Goal: Information Seeking & Learning: Learn about a topic

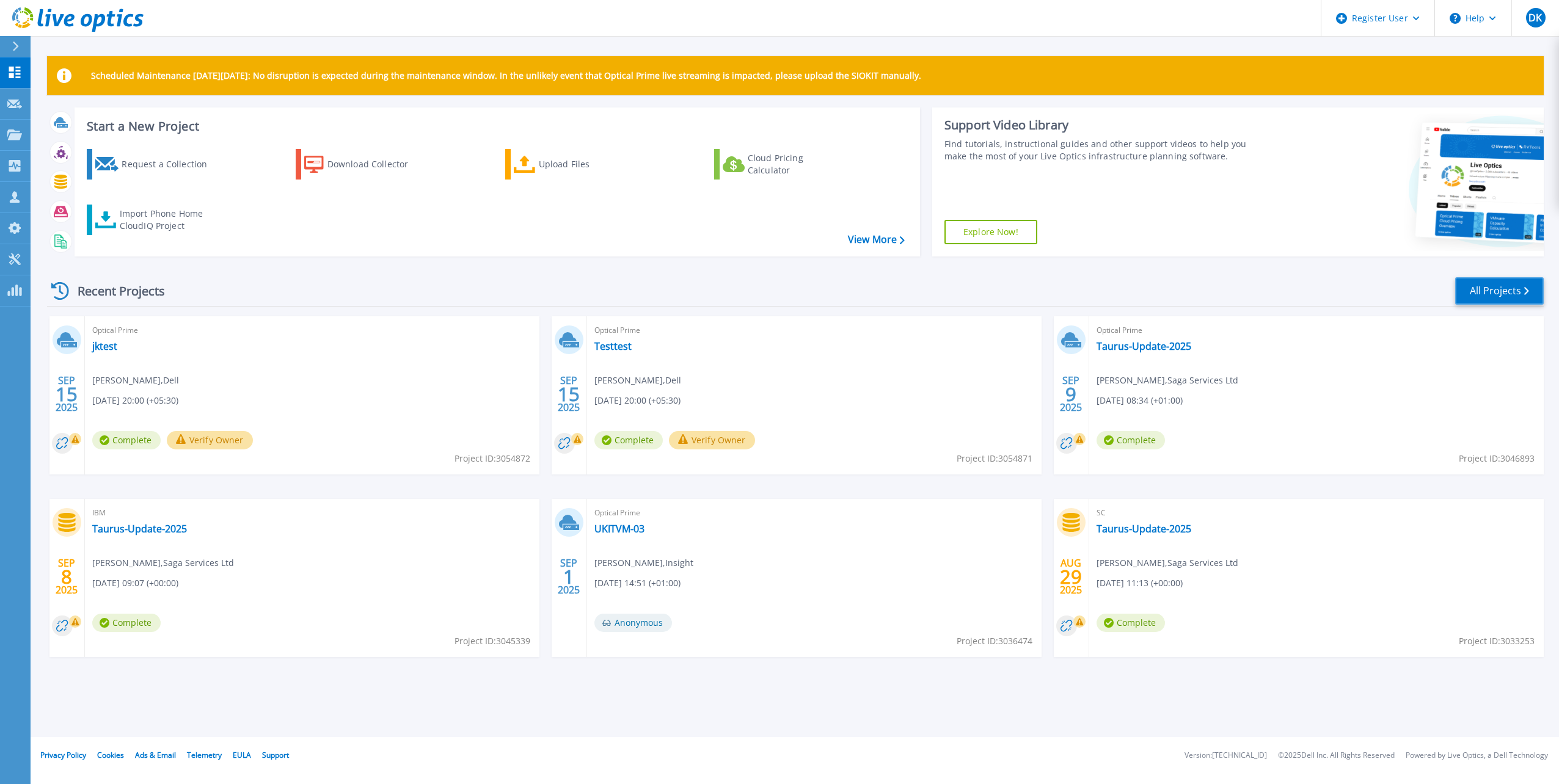
click at [1489, 299] on link "All Projects" at bounding box center [1499, 291] width 89 height 27
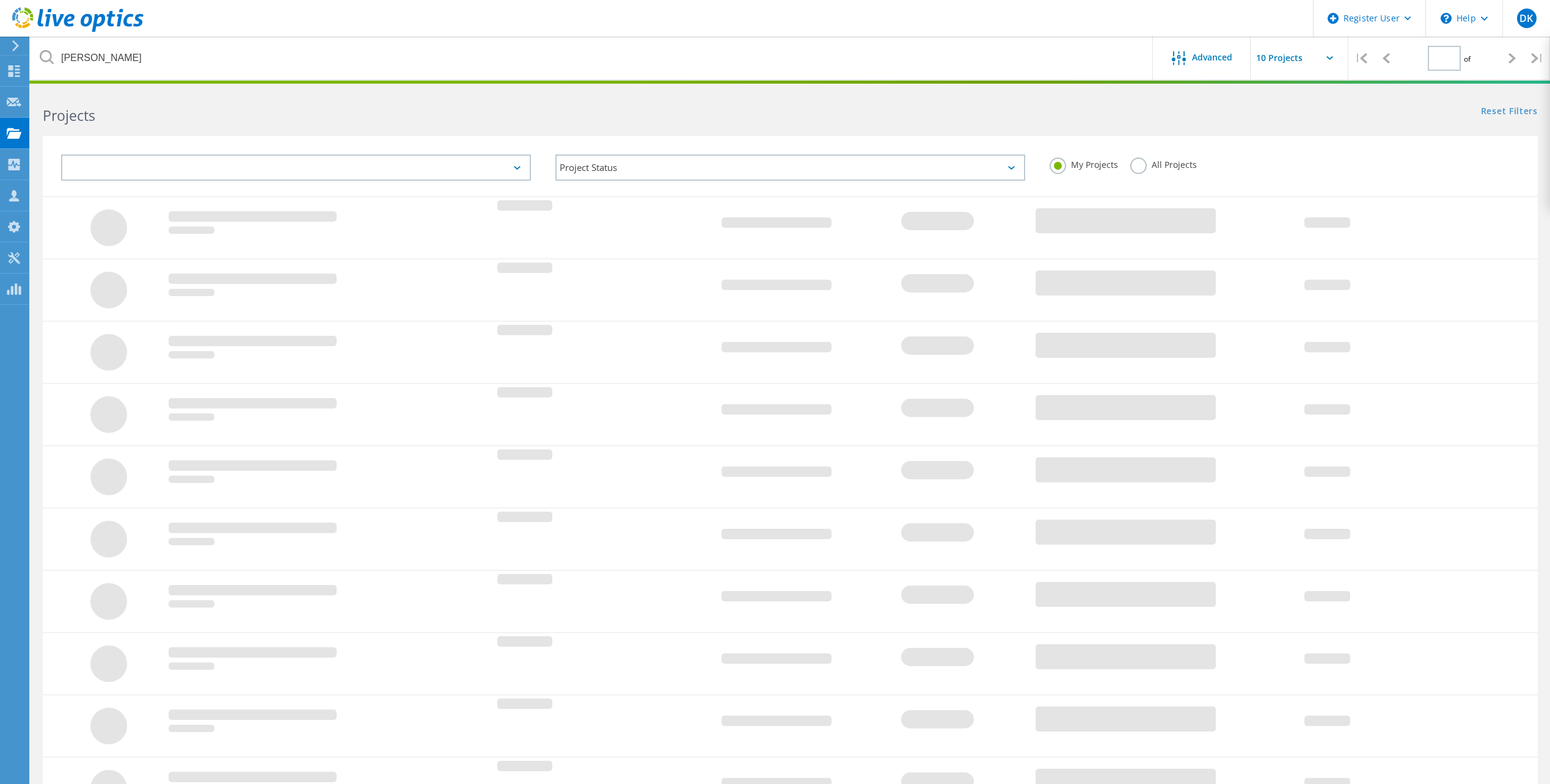
type input "1"
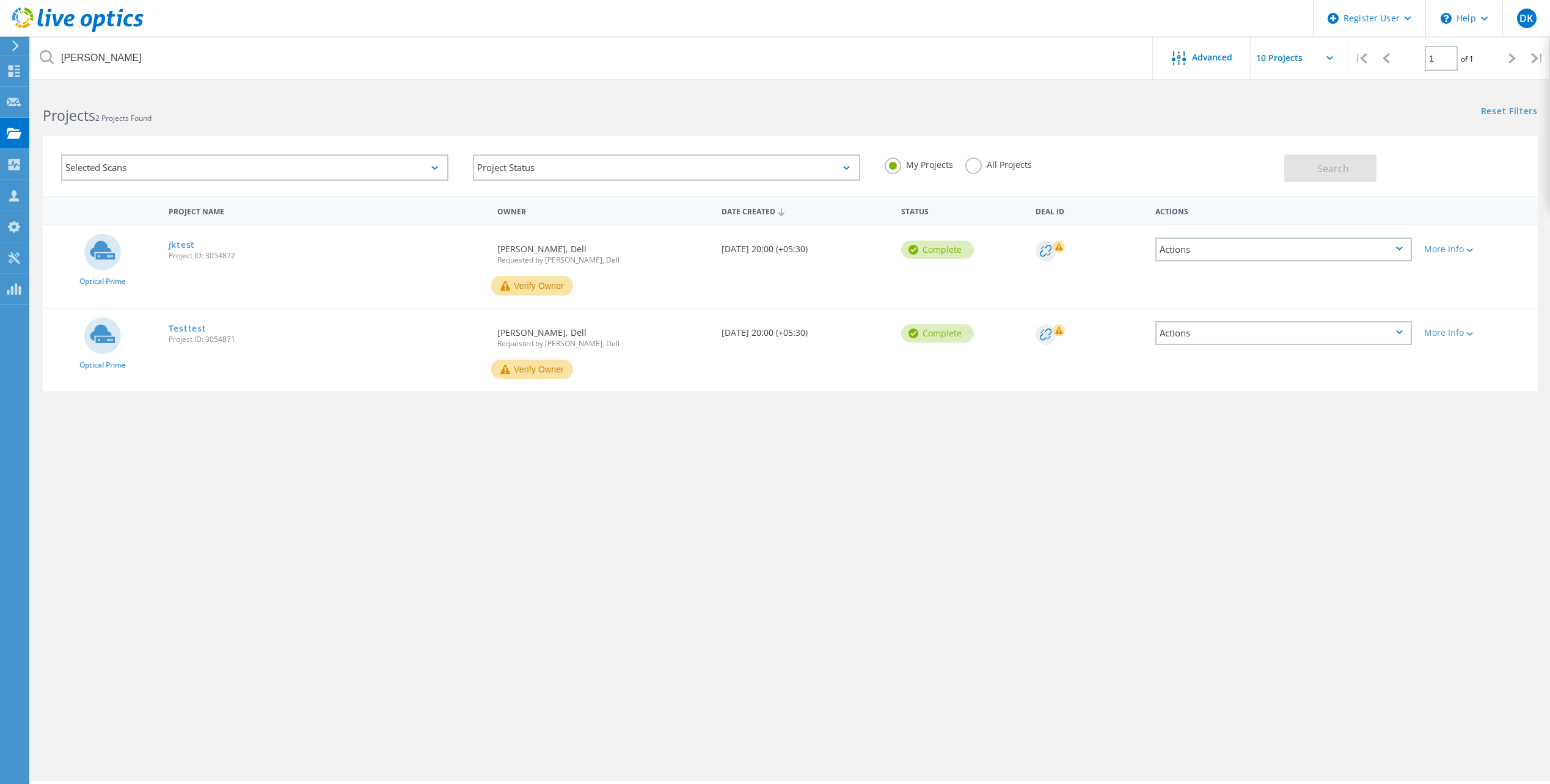
click at [972, 169] on label "All Projects" at bounding box center [998, 163] width 67 height 11
click at [0, 0] on input "All Projects" at bounding box center [0, 0] width 0 height 0
click at [1303, 167] on button "Search" at bounding box center [1331, 168] width 92 height 27
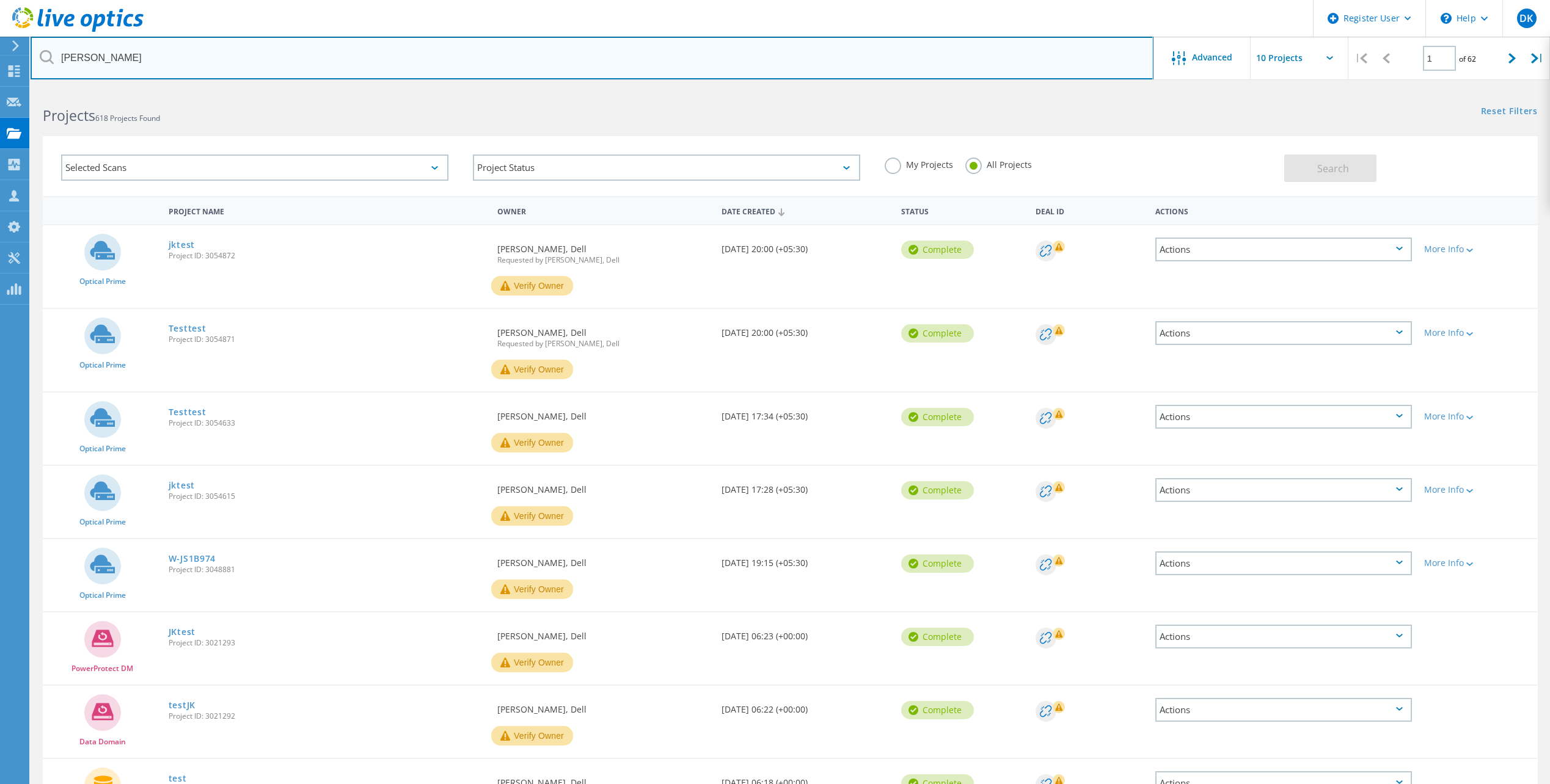
drag, startPoint x: 119, startPoint y: 64, endPoint x: -9, endPoint y: 76, distance: 128.6
click at [0, 76] on html "Register User \n Help Explore Helpful Articles Contact Support DK Dell User Dav…" at bounding box center [775, 513] width 1550 height 1027
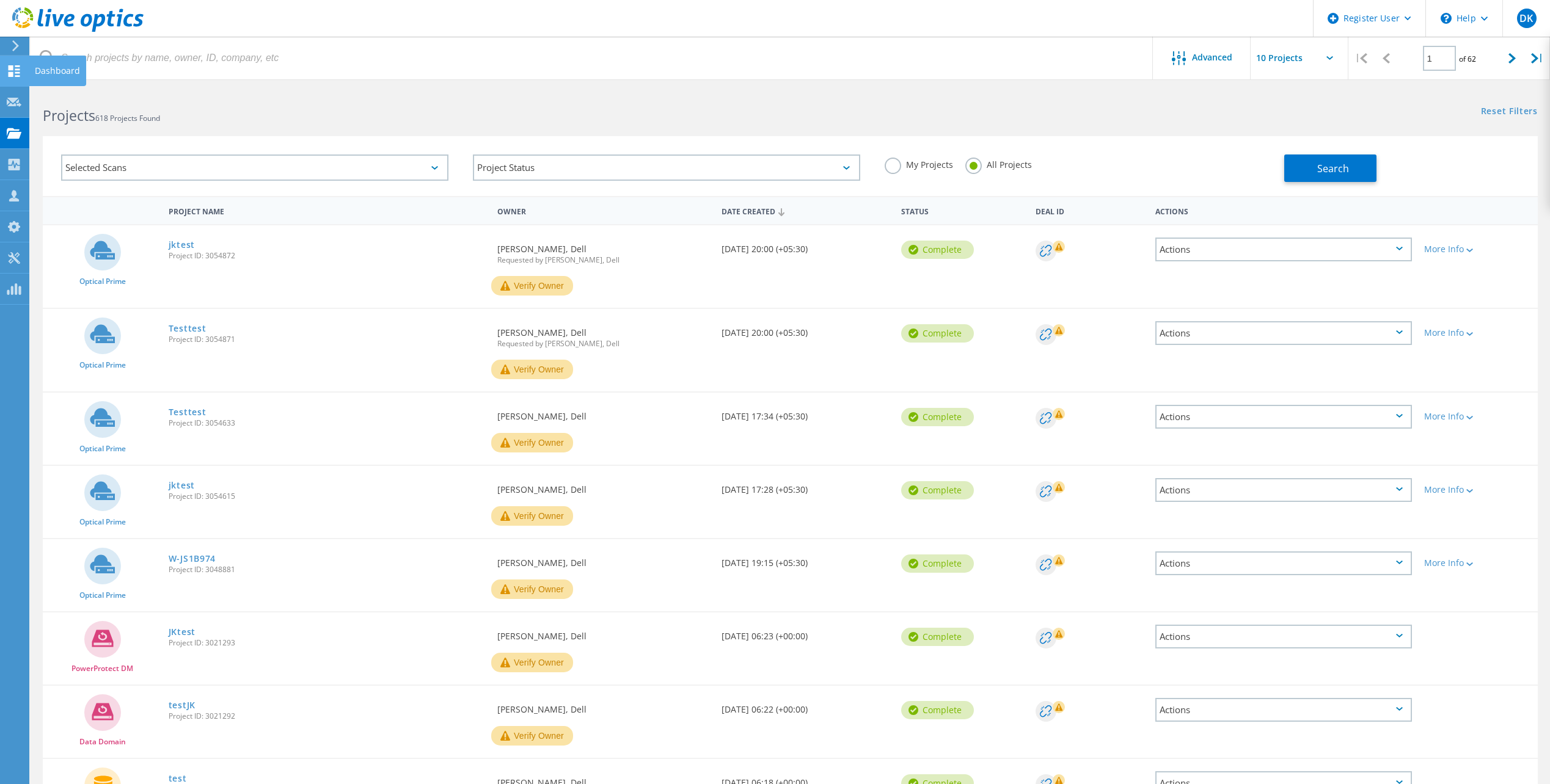
click at [12, 73] on use at bounding box center [14, 71] width 11 height 11
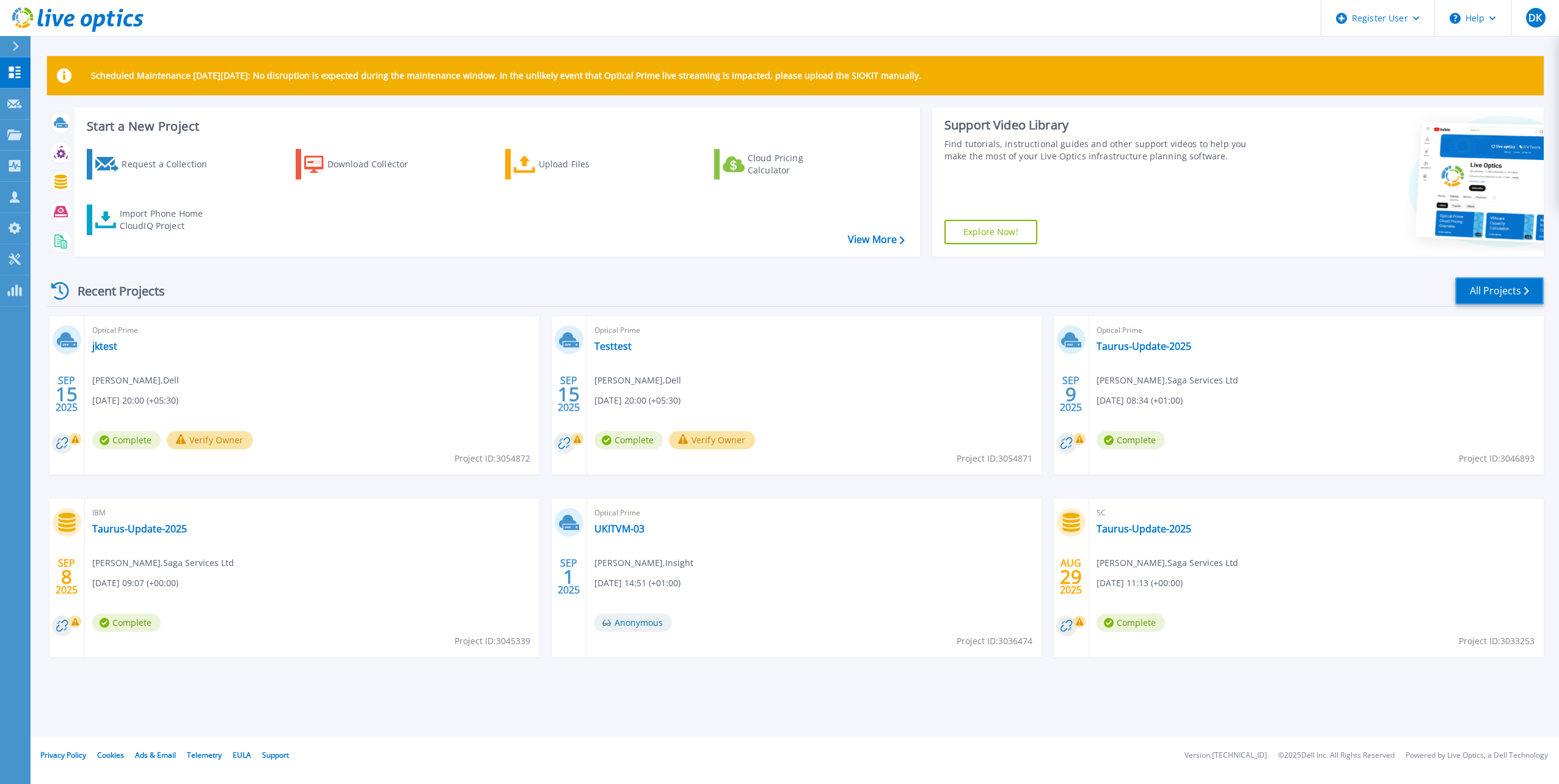
click at [1496, 296] on link "All Projects" at bounding box center [1499, 291] width 89 height 27
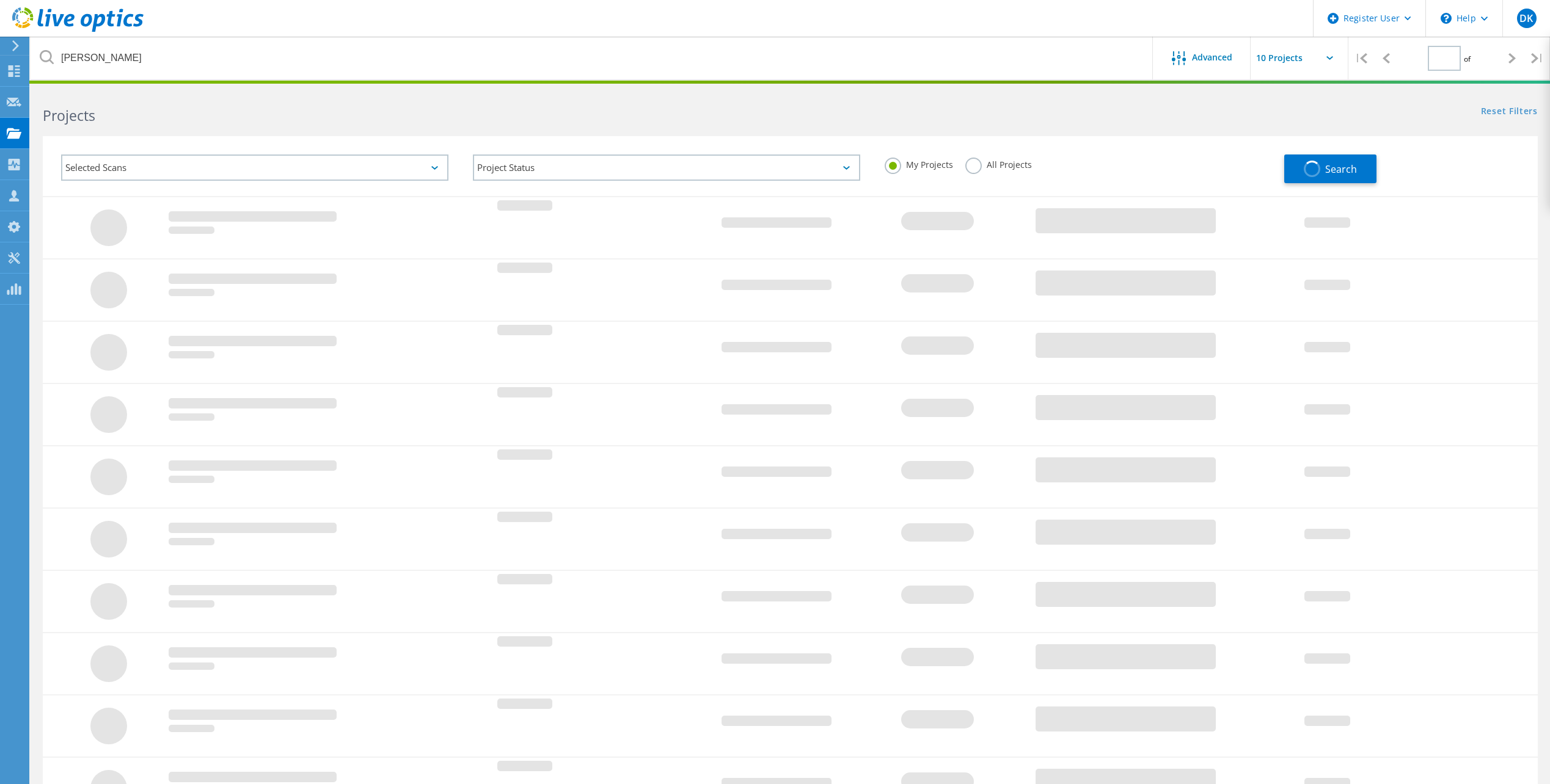
type input "1"
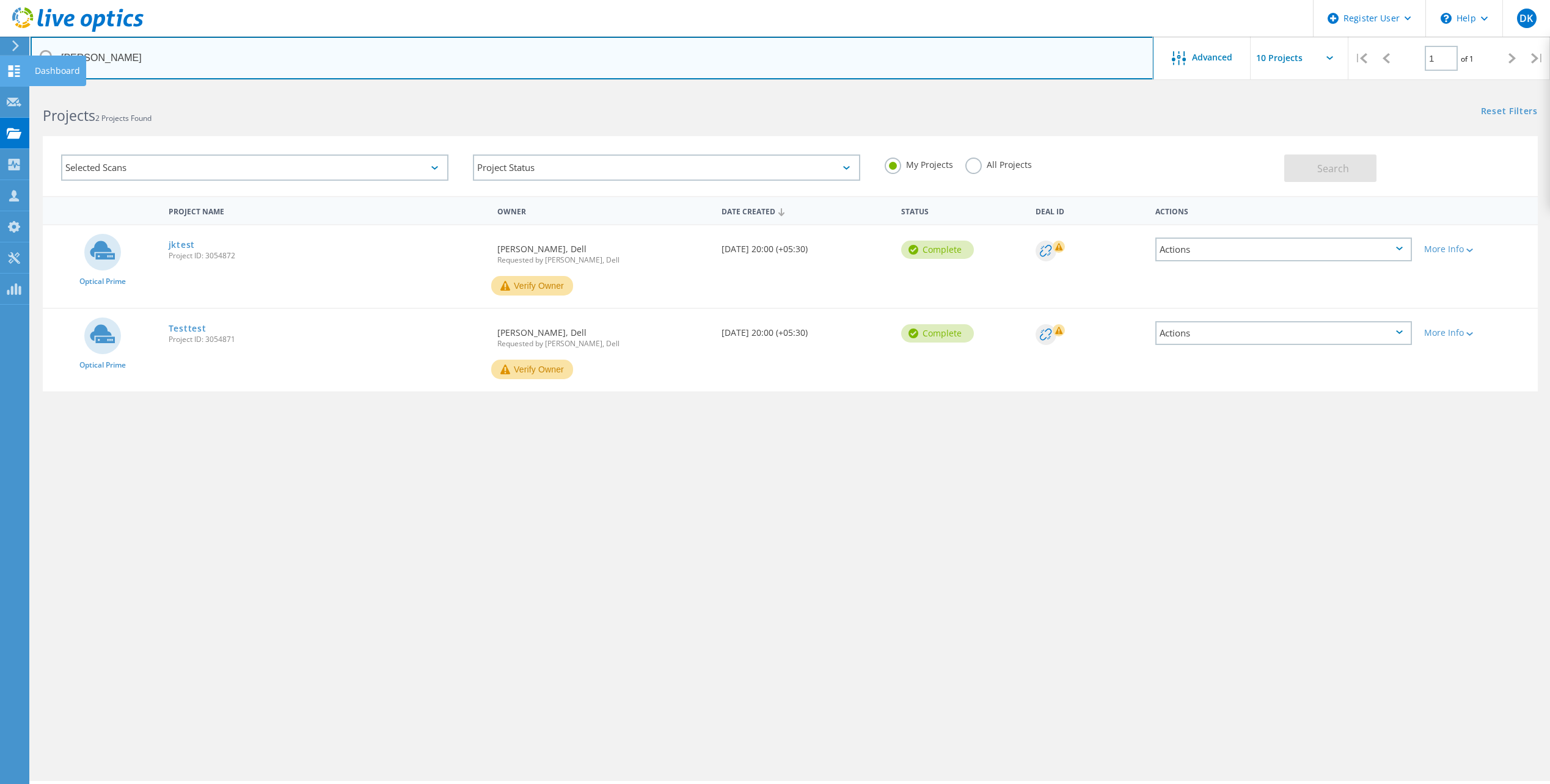
drag, startPoint x: 880, startPoint y: 69, endPoint x: 26, endPoint y: 74, distance: 854.0
click at [27, 89] on div "Register User \n Help Explore Helpful Articles Contact Support DK Dell User Dav…" at bounding box center [775, 453] width 1550 height 729
drag, startPoint x: 127, startPoint y: 67, endPoint x: 12, endPoint y: 66, distance: 115.0
click at [12, 89] on div "Register User \n Help Explore Helpful Articles Contact Support DK Dell User Dav…" at bounding box center [775, 453] width 1550 height 729
type input "A"
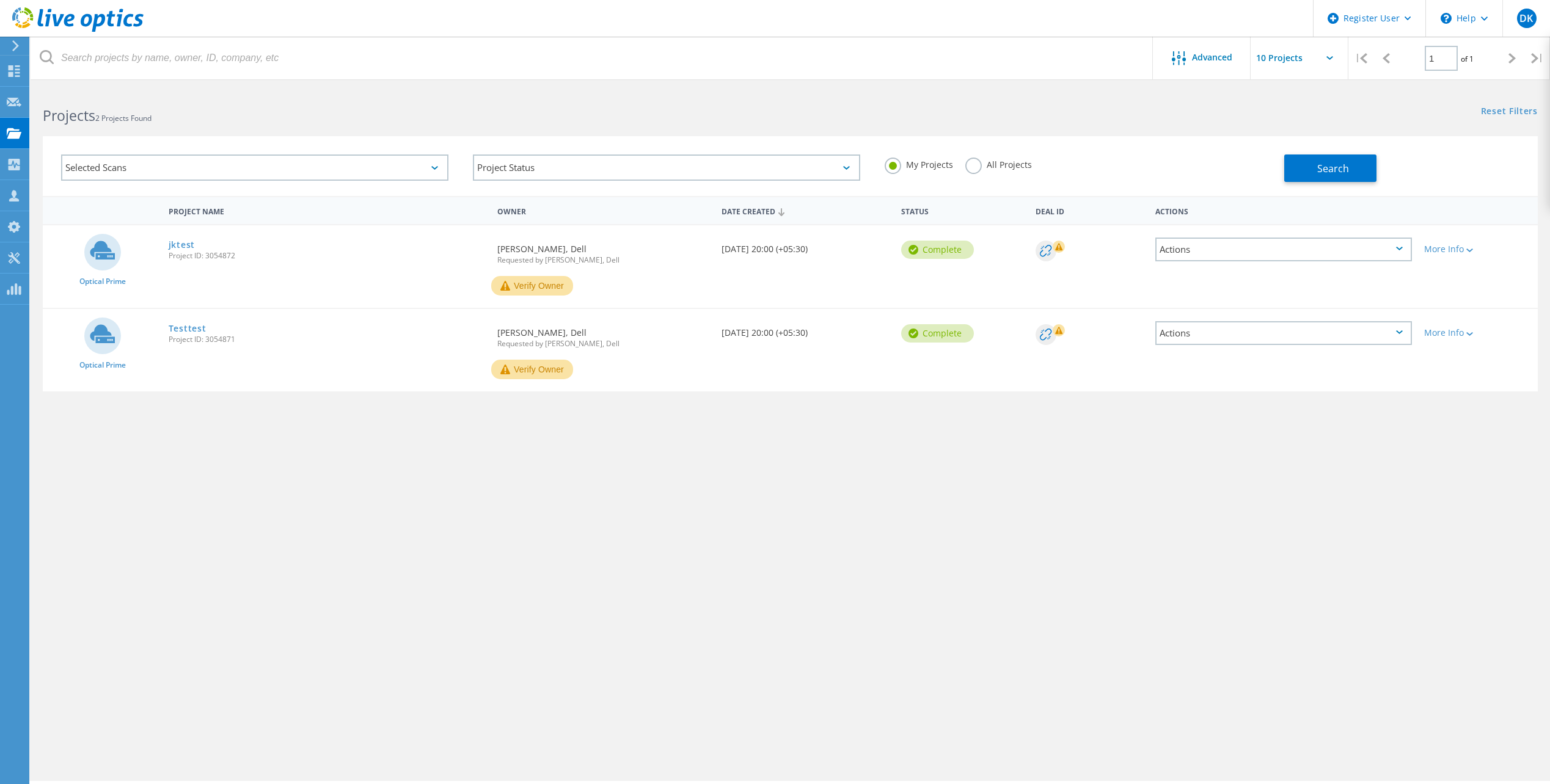
click at [284, 107] on h2 "Projects 2 Projects Found" at bounding box center [410, 115] width 735 height 20
click at [1343, 165] on span "Search" at bounding box center [1333, 169] width 32 height 13
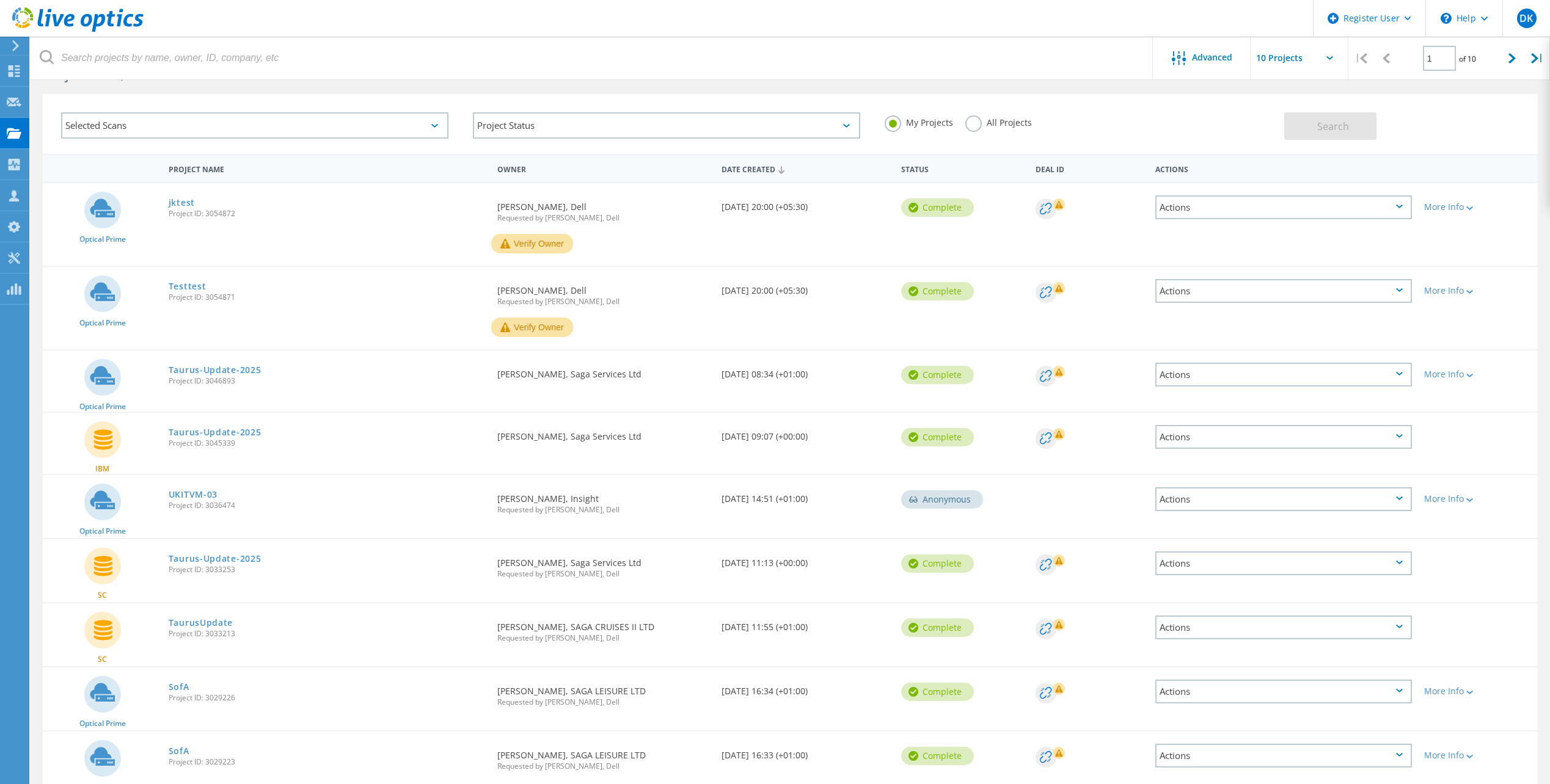
scroll to position [41, 0]
click at [1513, 63] on icon at bounding box center [1512, 59] width 7 height 11
type input "2"
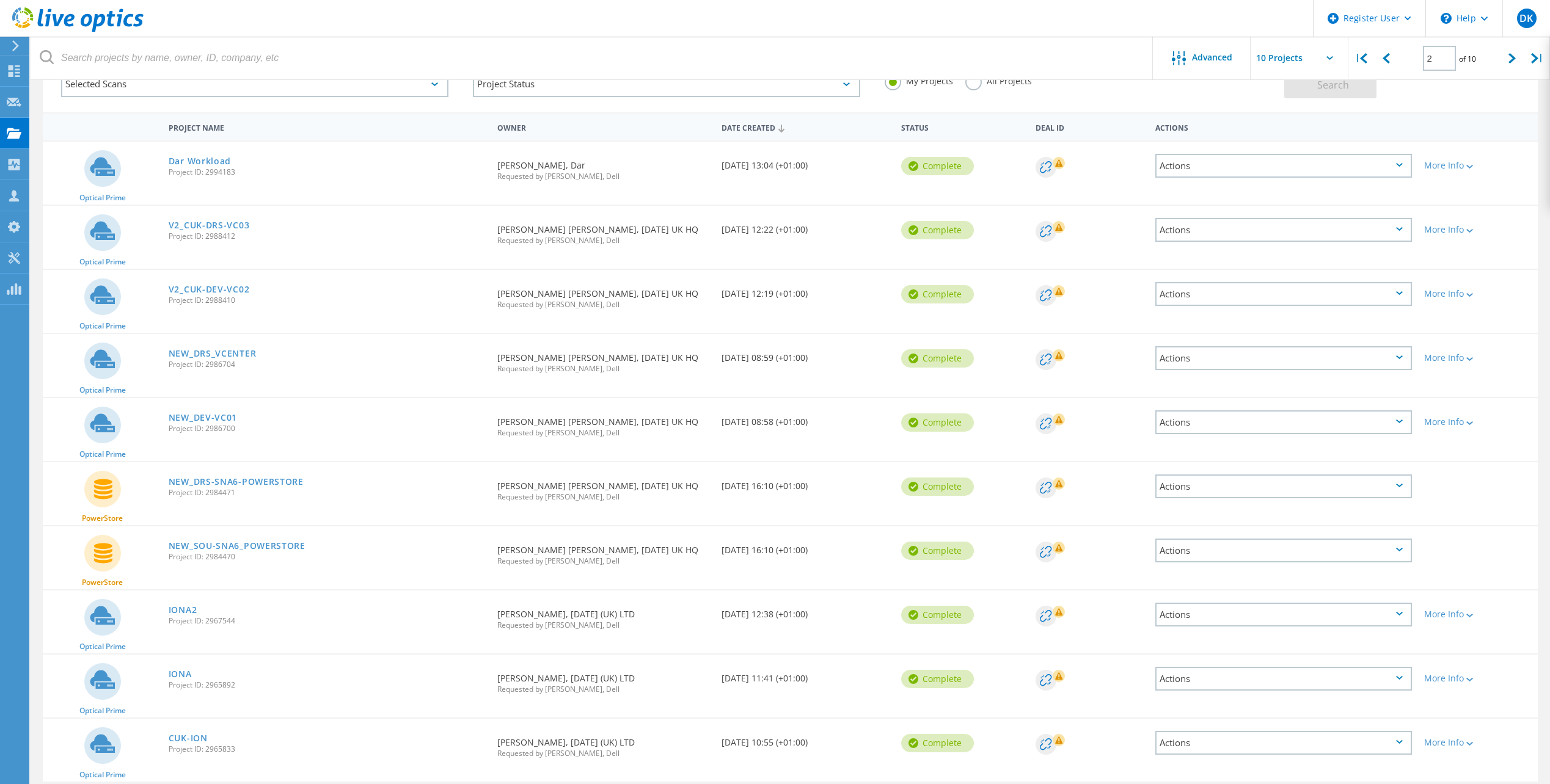
scroll to position [103, 0]
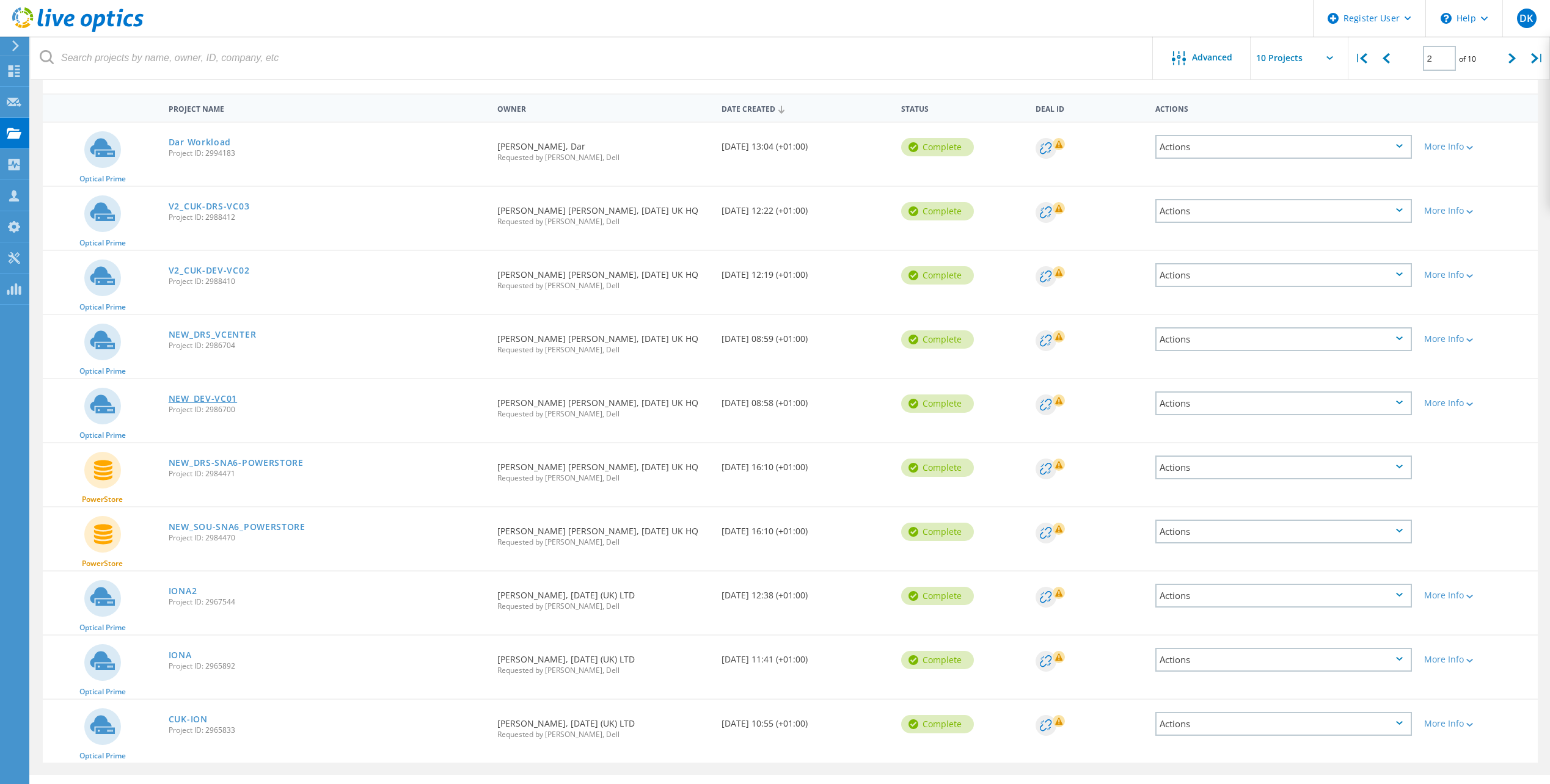
click at [207, 401] on link "NEW_DEV-VC01" at bounding box center [203, 399] width 69 height 9
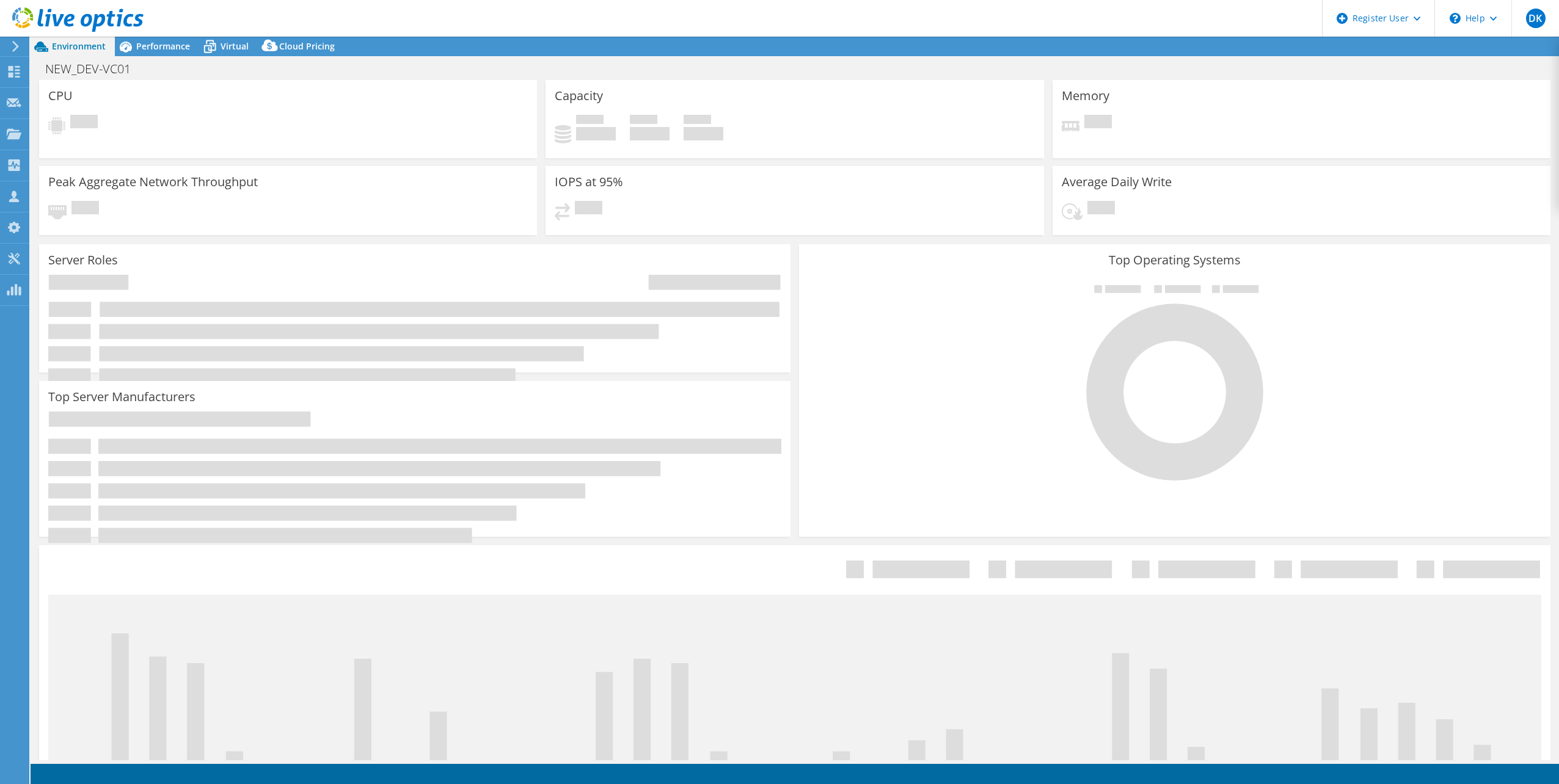
select select "EULondon"
select select "GBP"
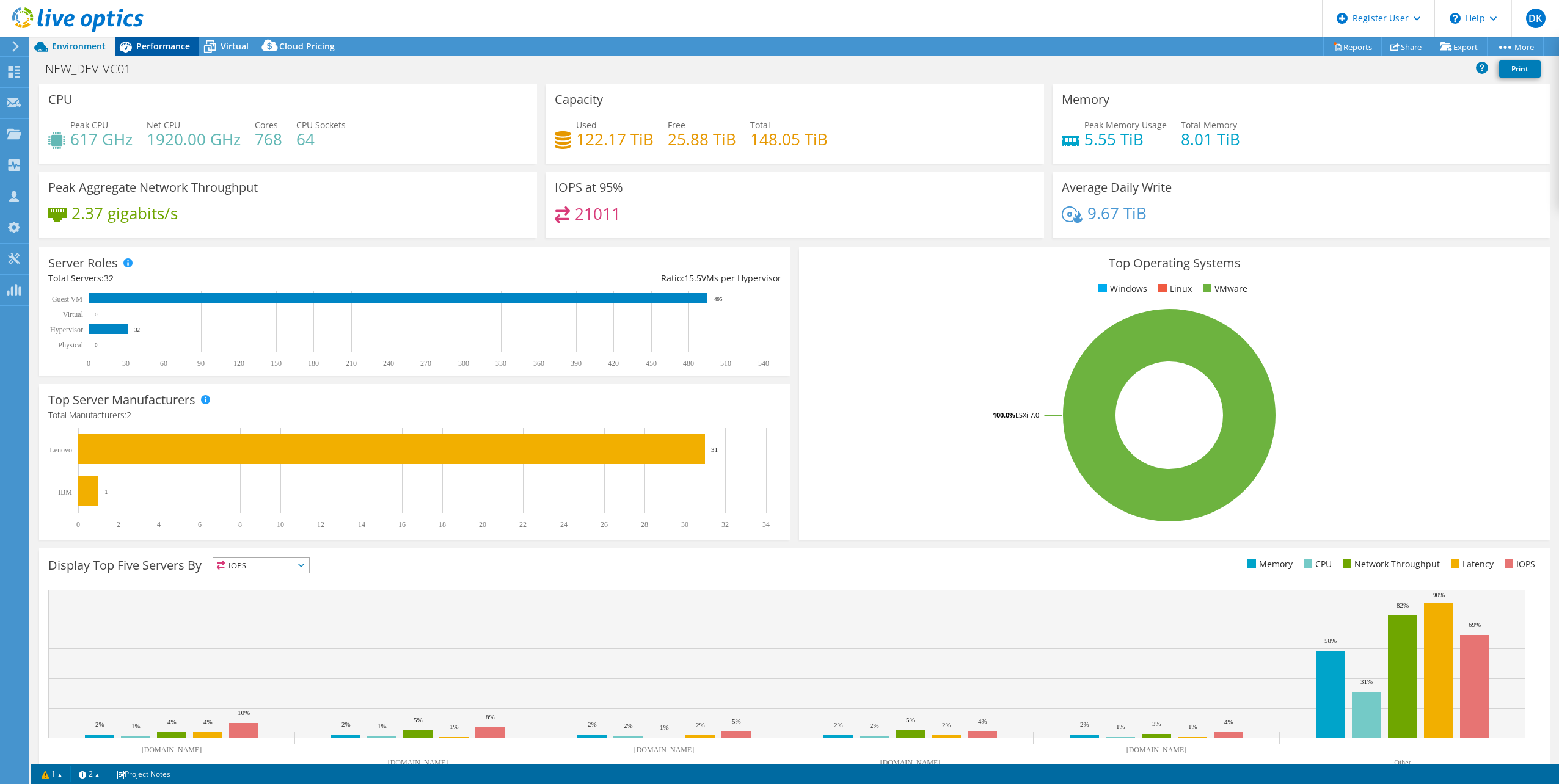
click at [171, 47] on span "Performance" at bounding box center [163, 45] width 54 height 11
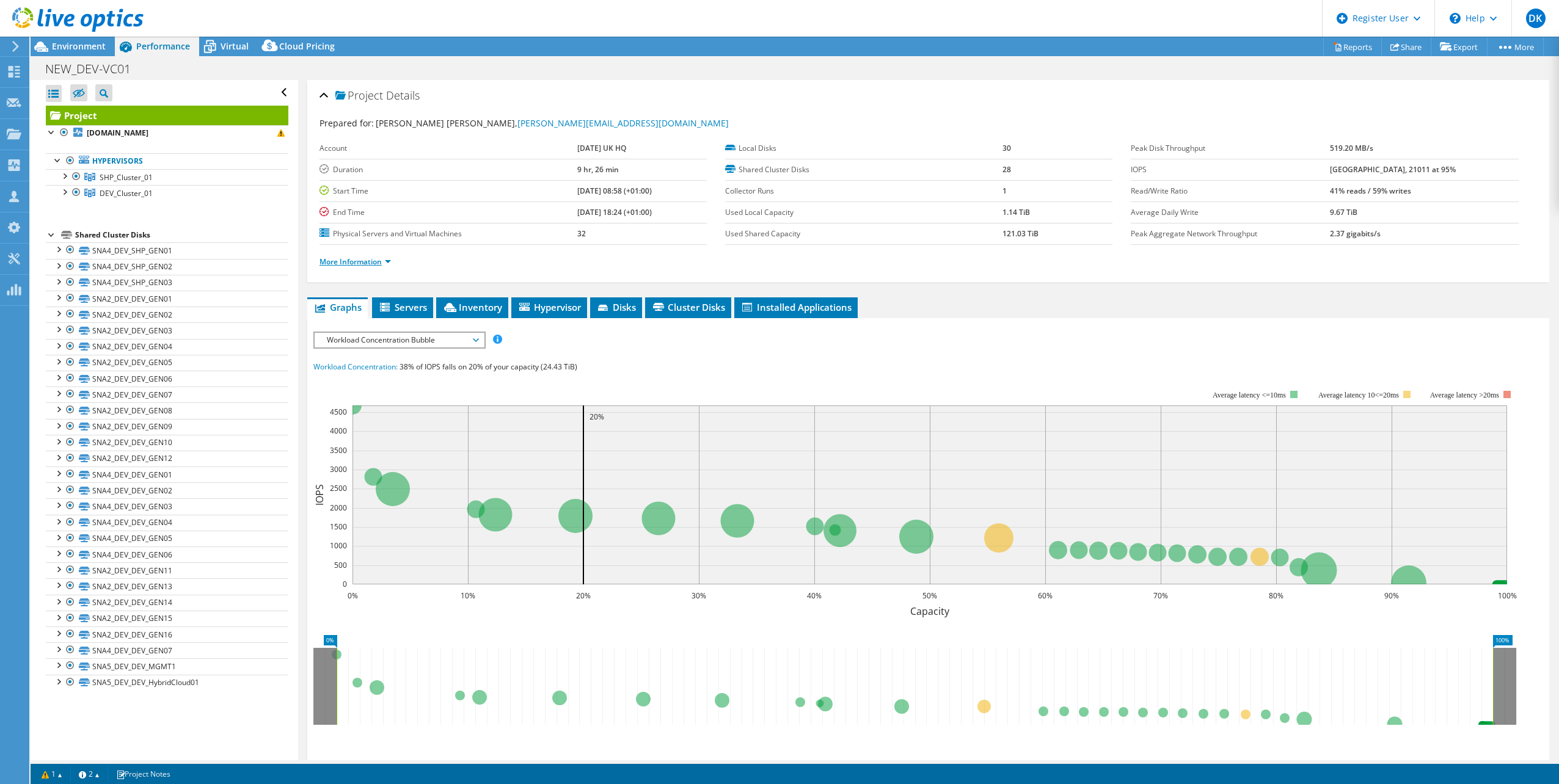
click at [363, 258] on link "More Information" at bounding box center [355, 262] width 71 height 11
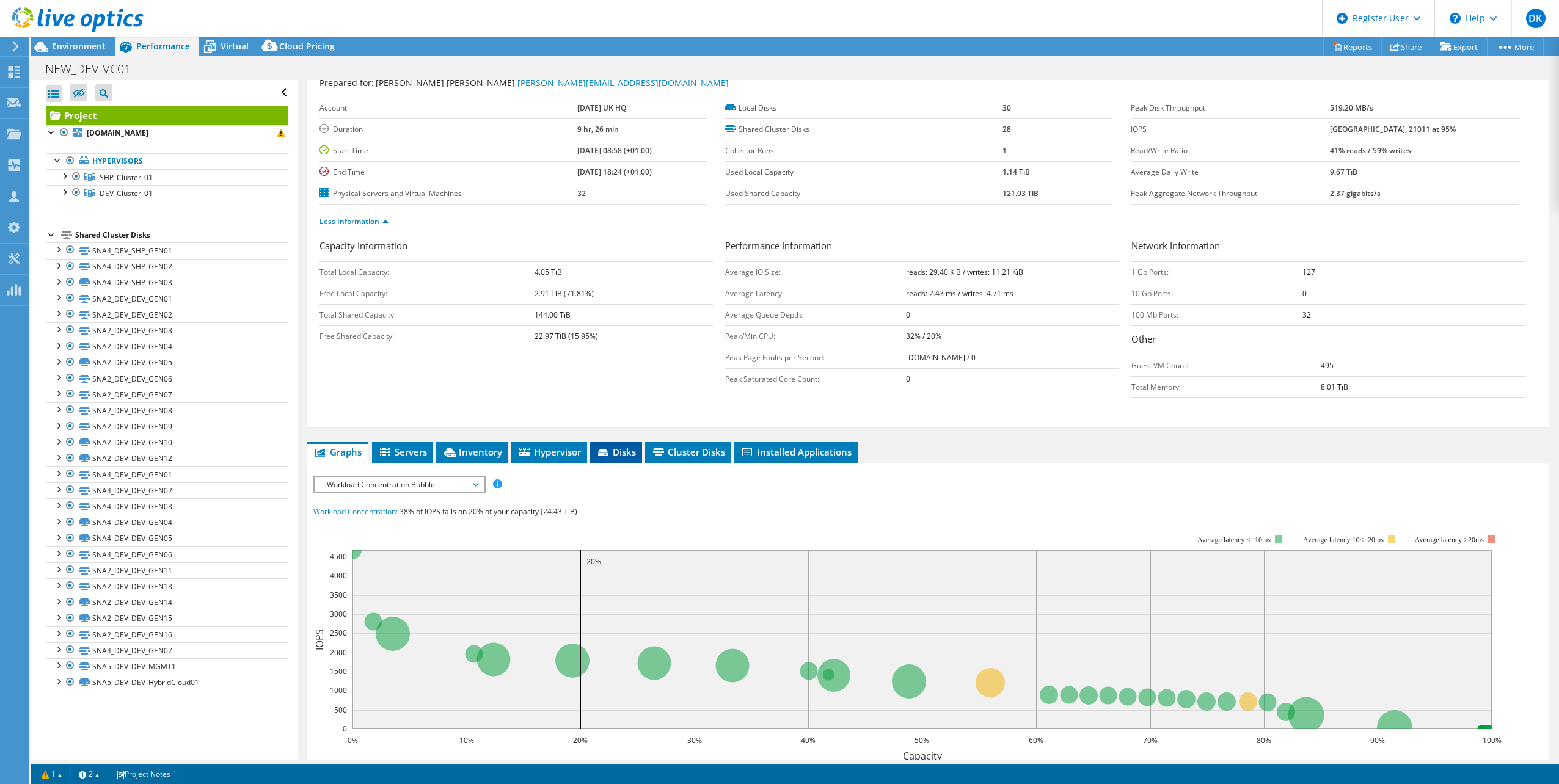
scroll to position [61, 0]
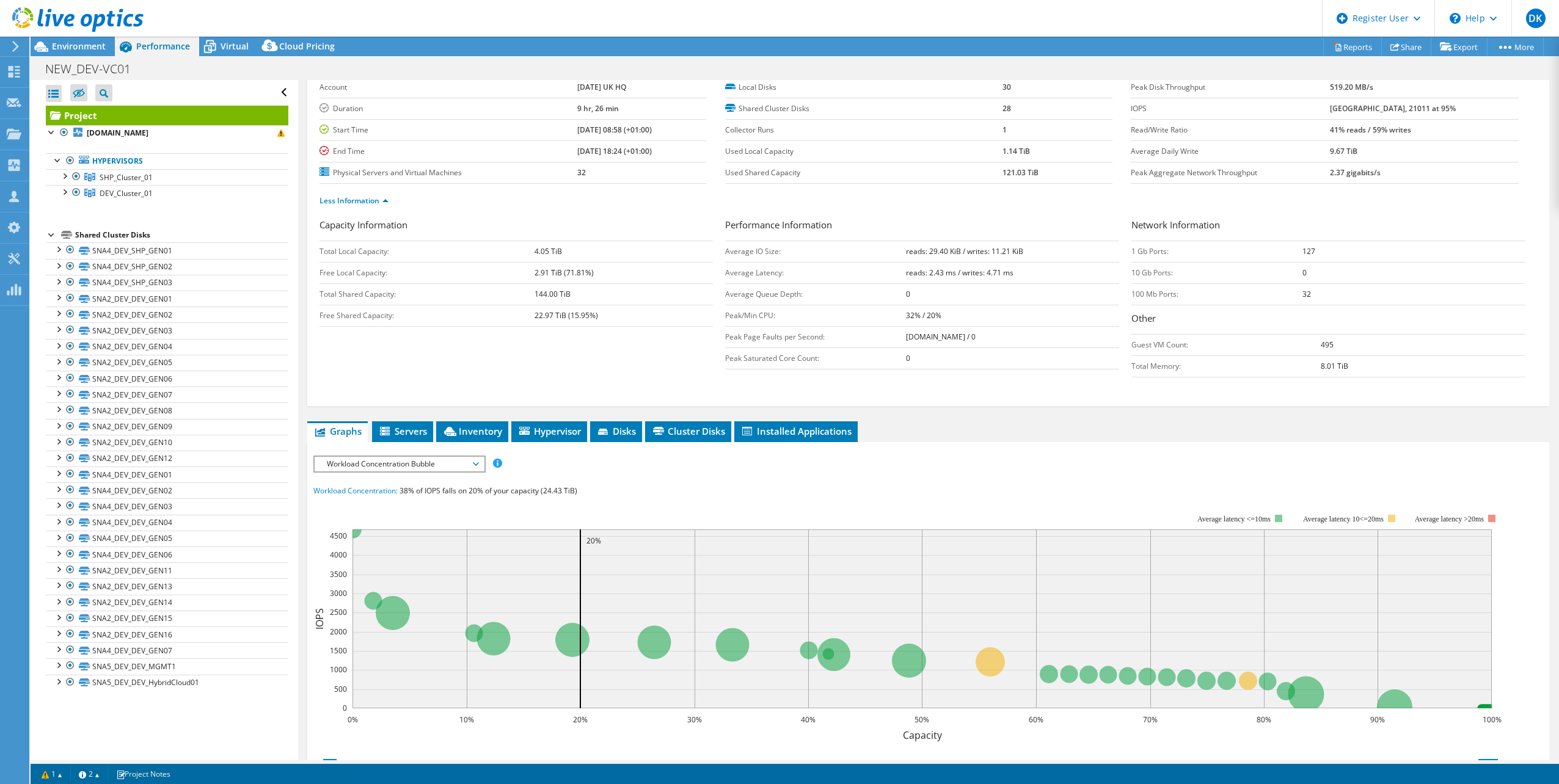
click at [474, 467] on span "Workload Concentration Bubble" at bounding box center [399, 464] width 157 height 15
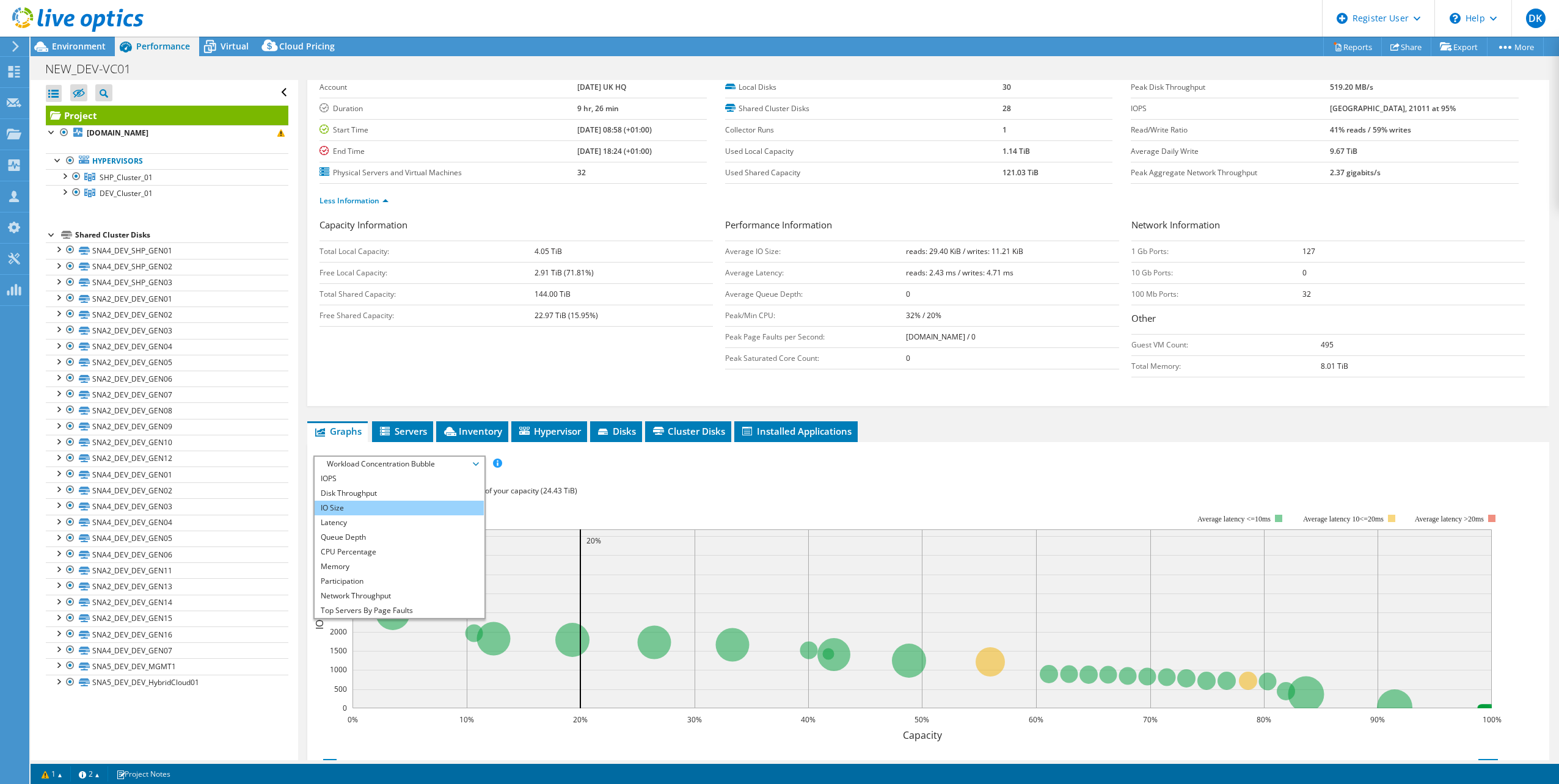
click at [435, 506] on li "IO Size" at bounding box center [399, 508] width 169 height 15
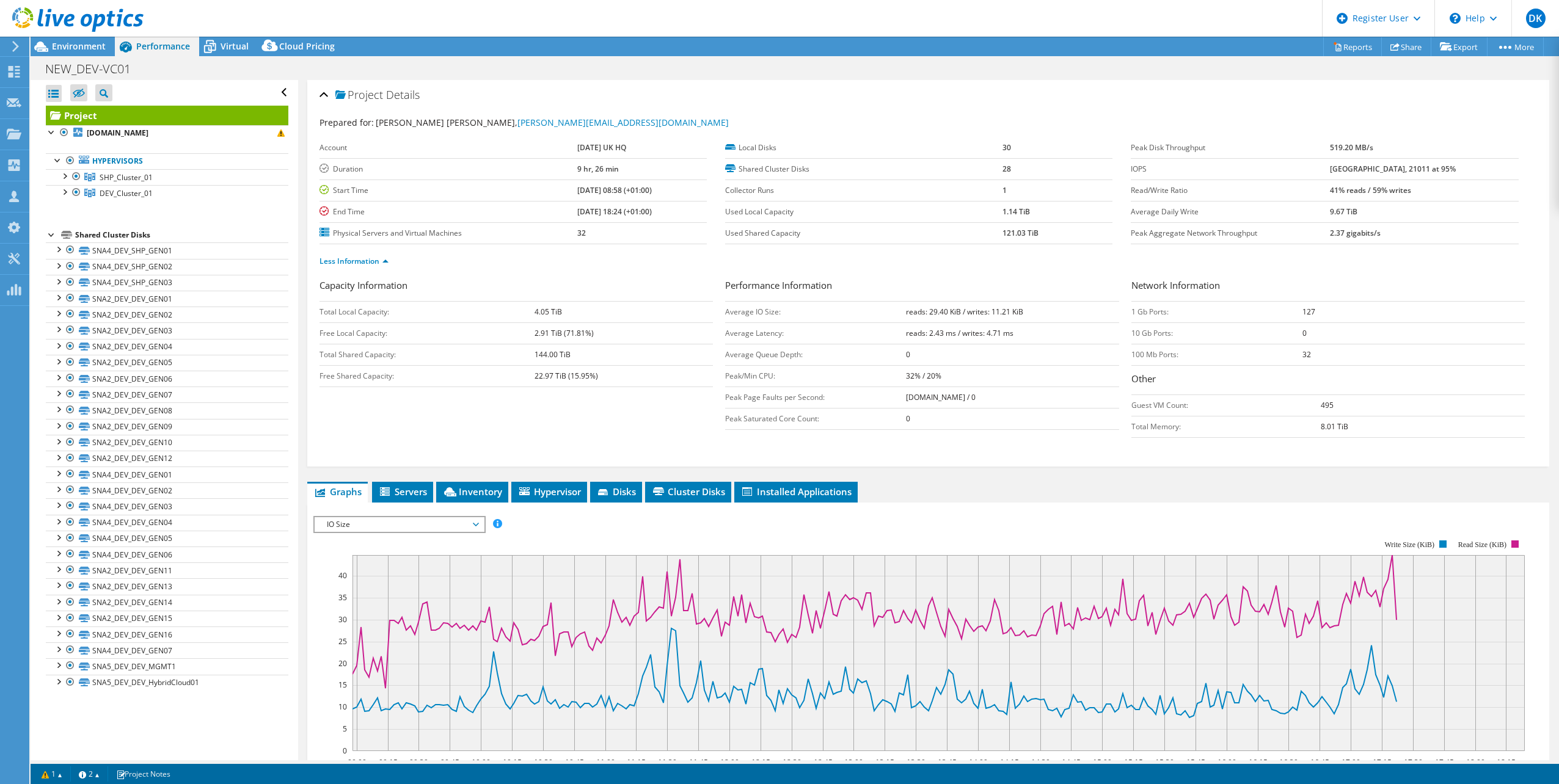
scroll to position [0, 0]
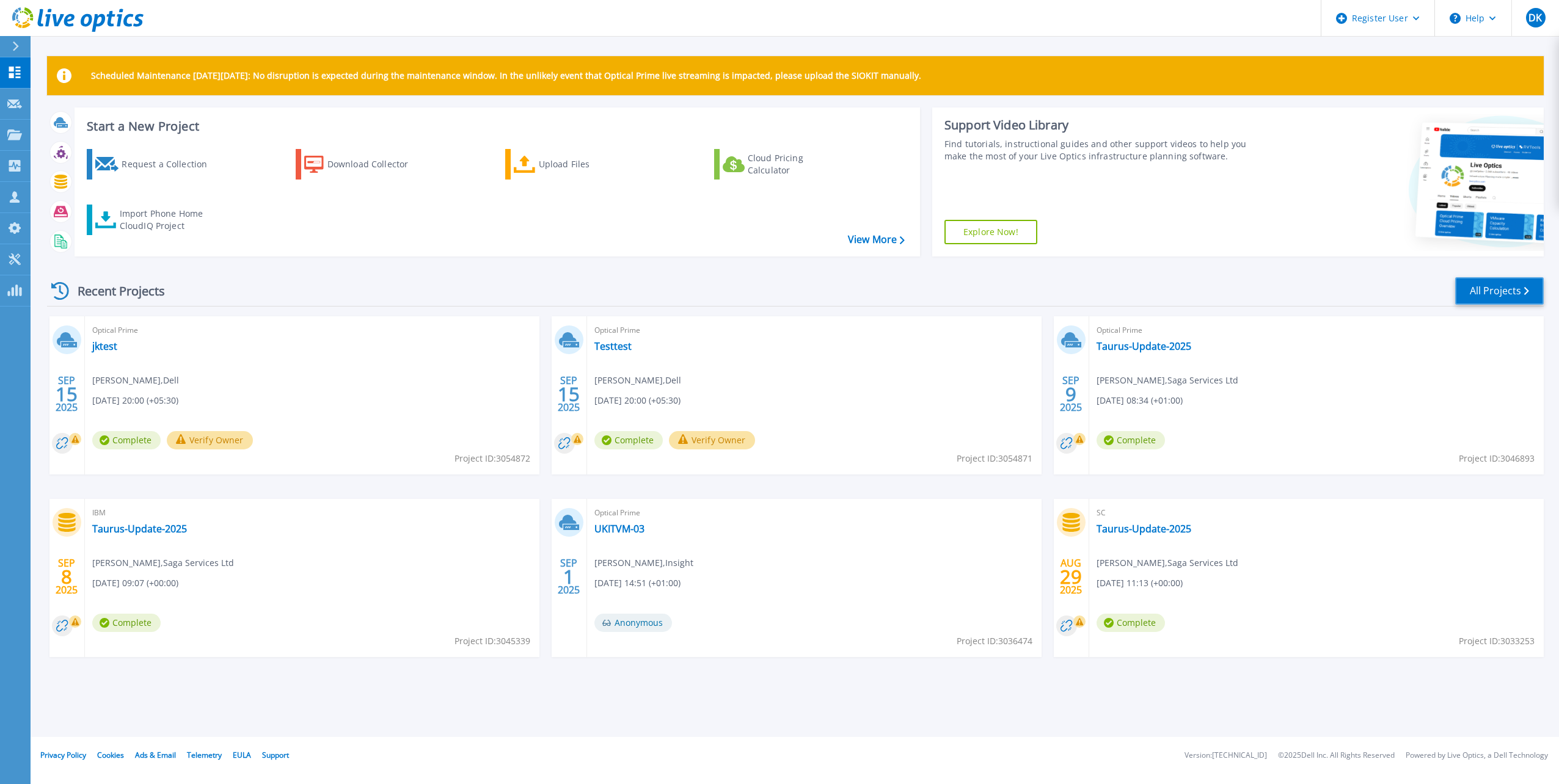
click at [1504, 287] on link "All Projects" at bounding box center [1499, 291] width 89 height 27
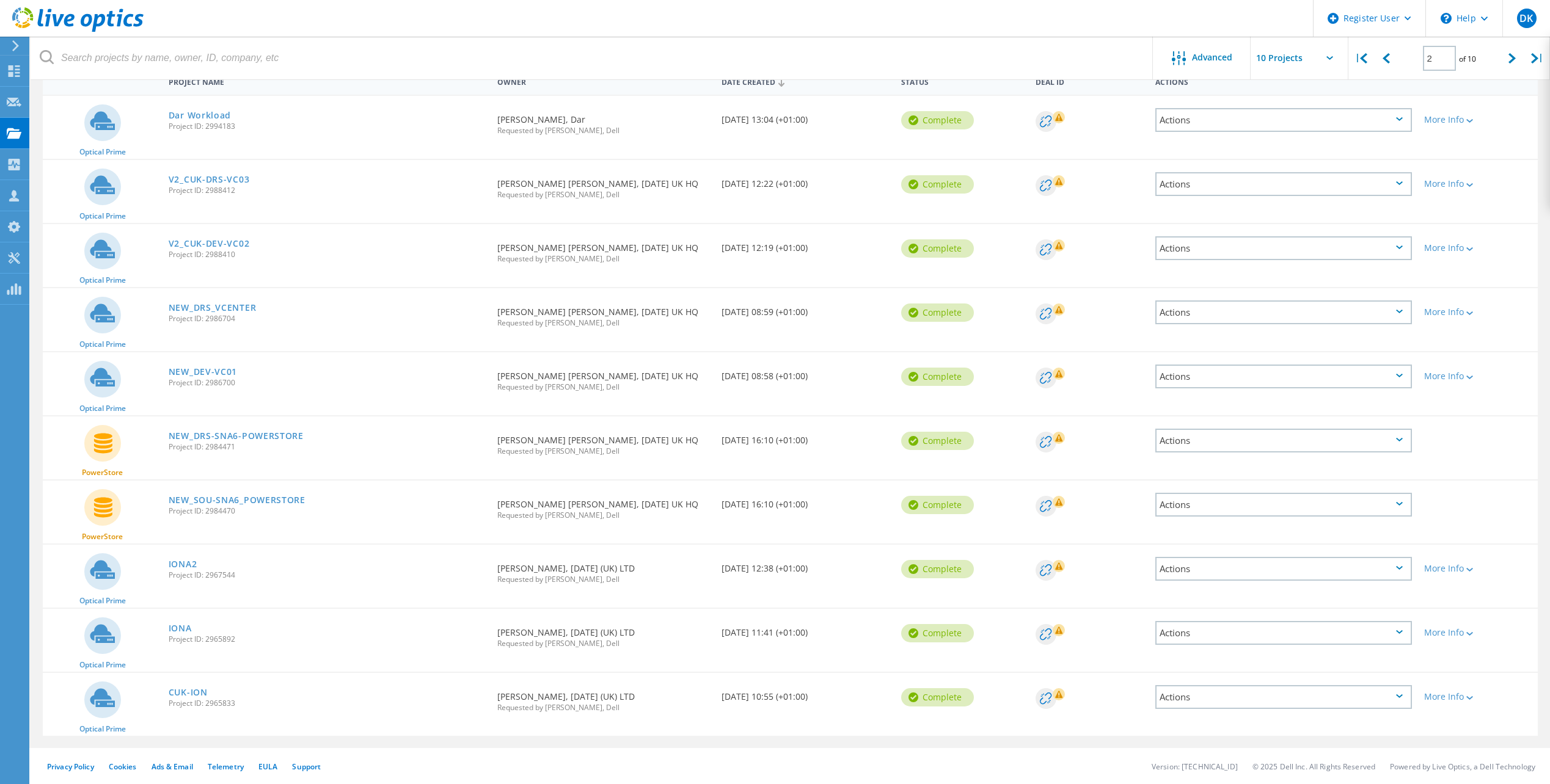
scroll to position [130, 0]
click at [1511, 58] on icon at bounding box center [1512, 59] width 7 height 11
type input "3"
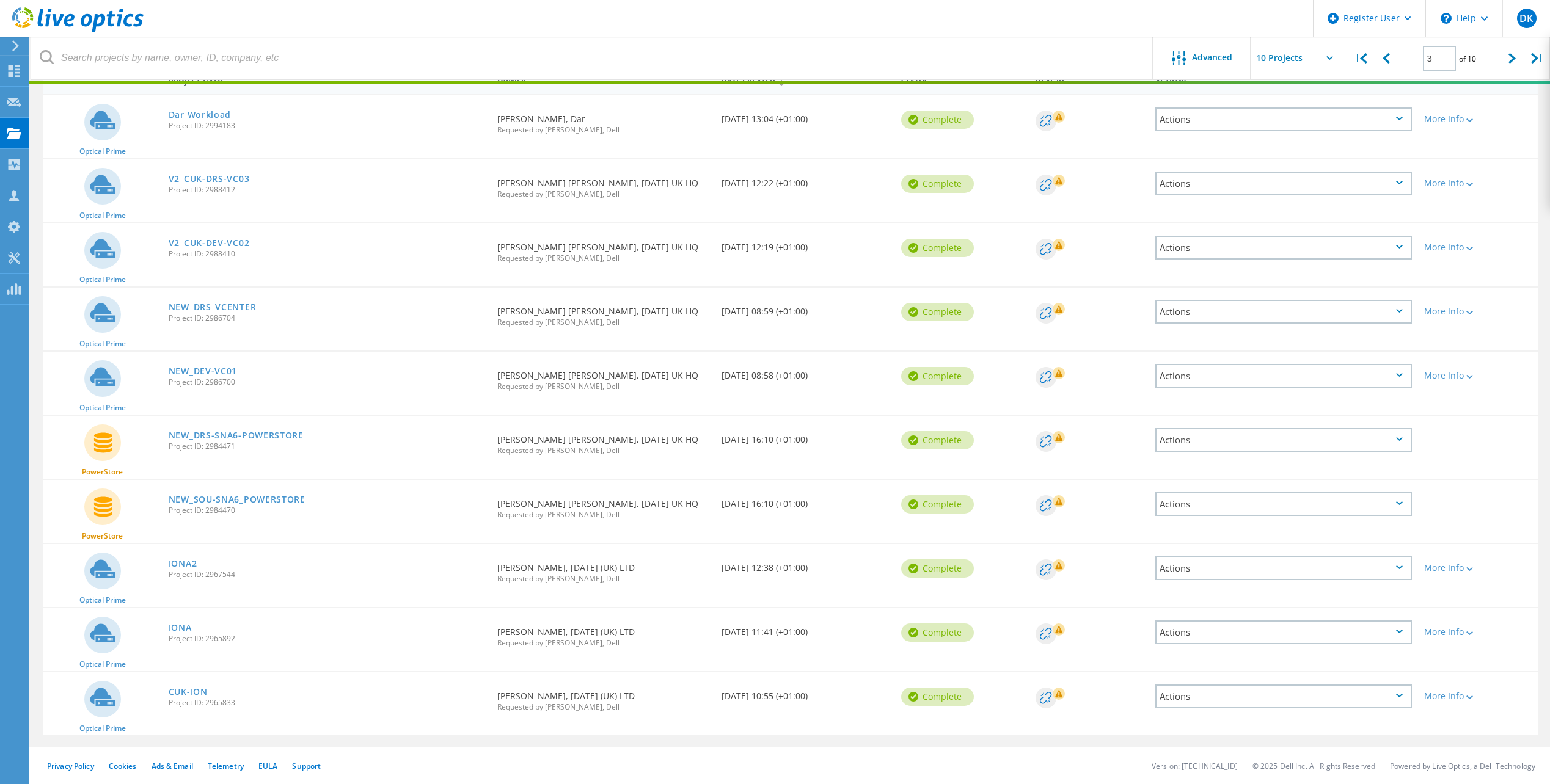
scroll to position [112, 0]
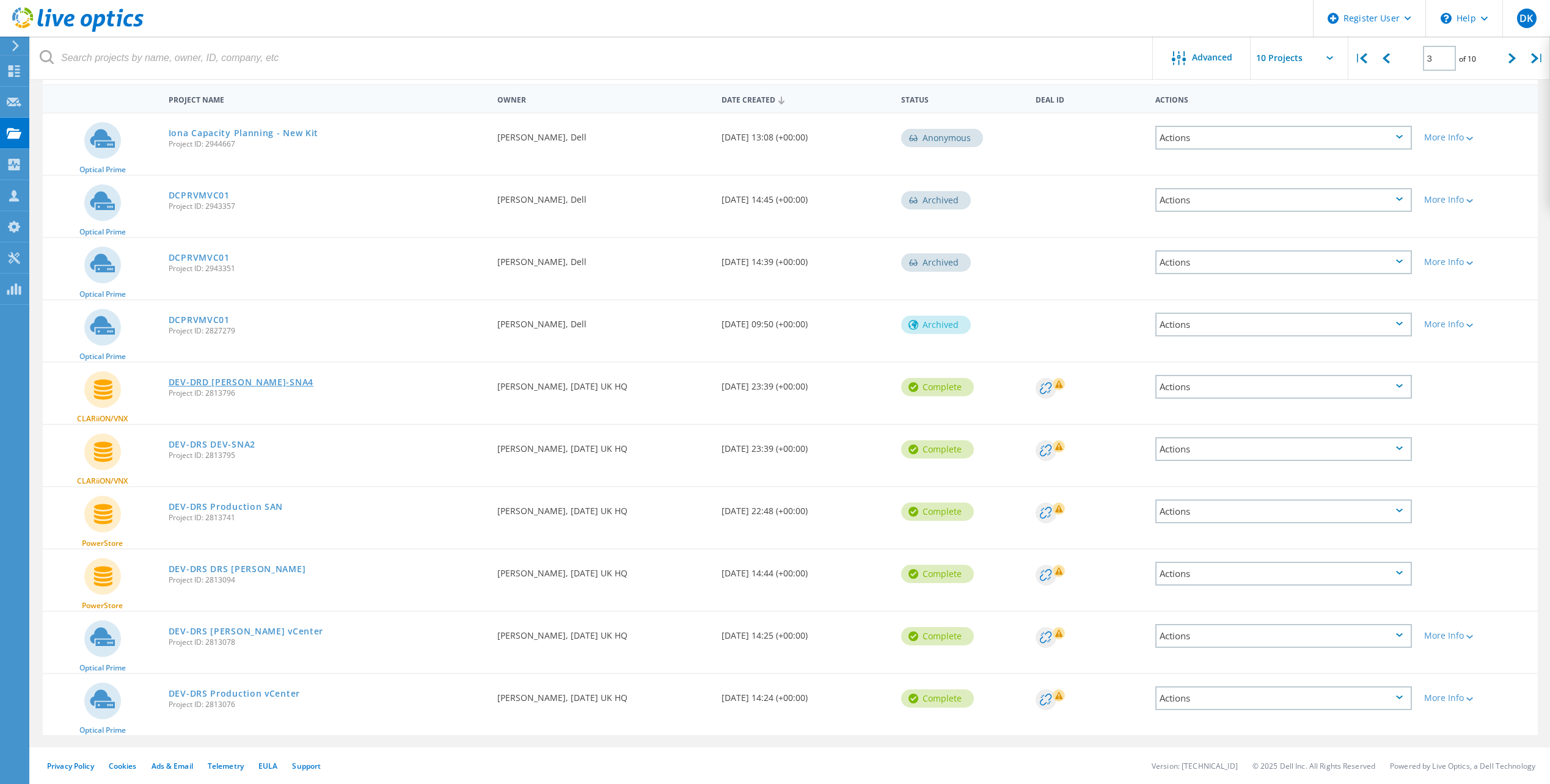
click at [241, 383] on link "DEV-DRD [PERSON_NAME]-SNA4" at bounding box center [241, 382] width 145 height 9
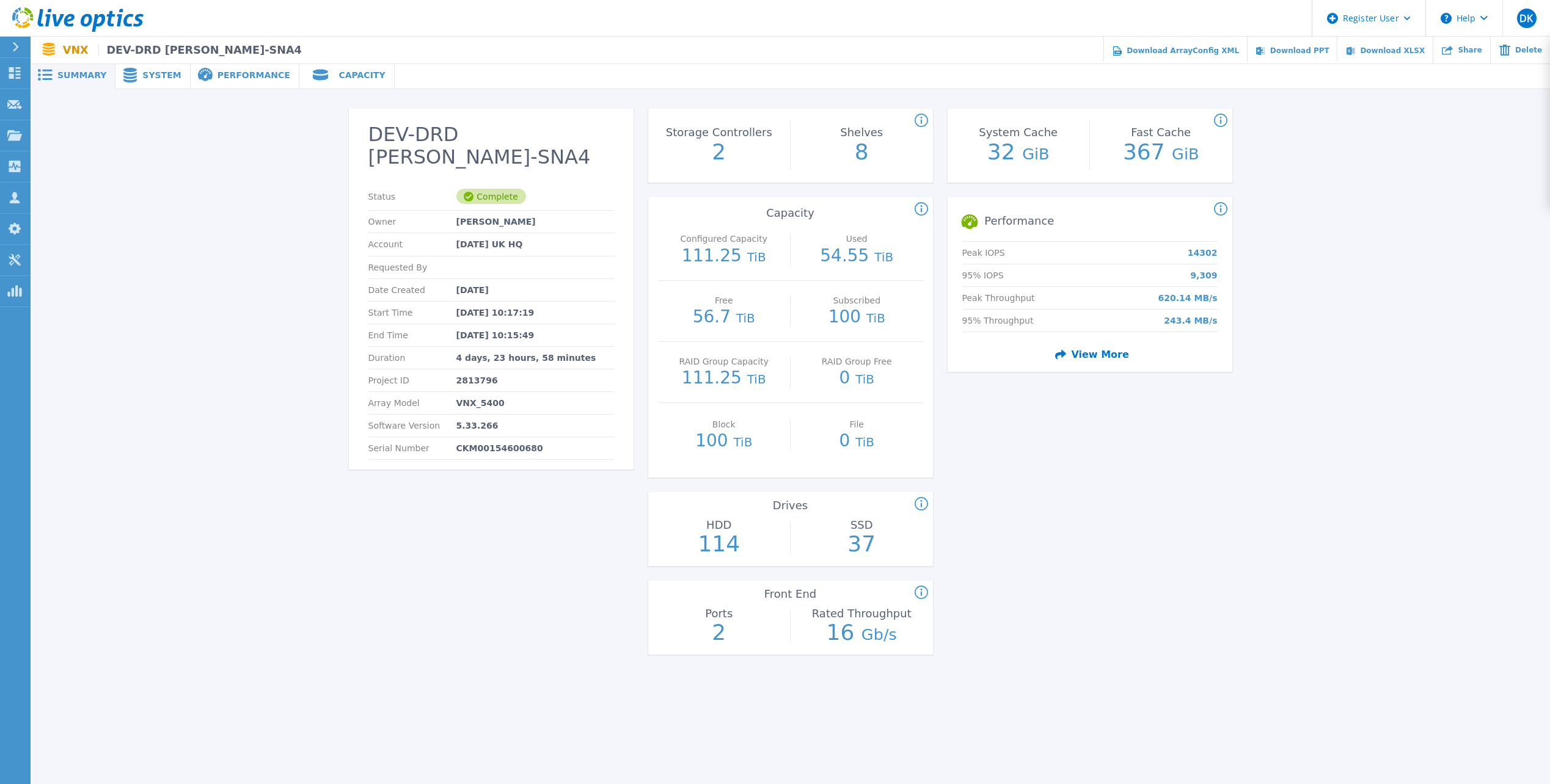
click at [155, 77] on span "System" at bounding box center [161, 75] width 39 height 9
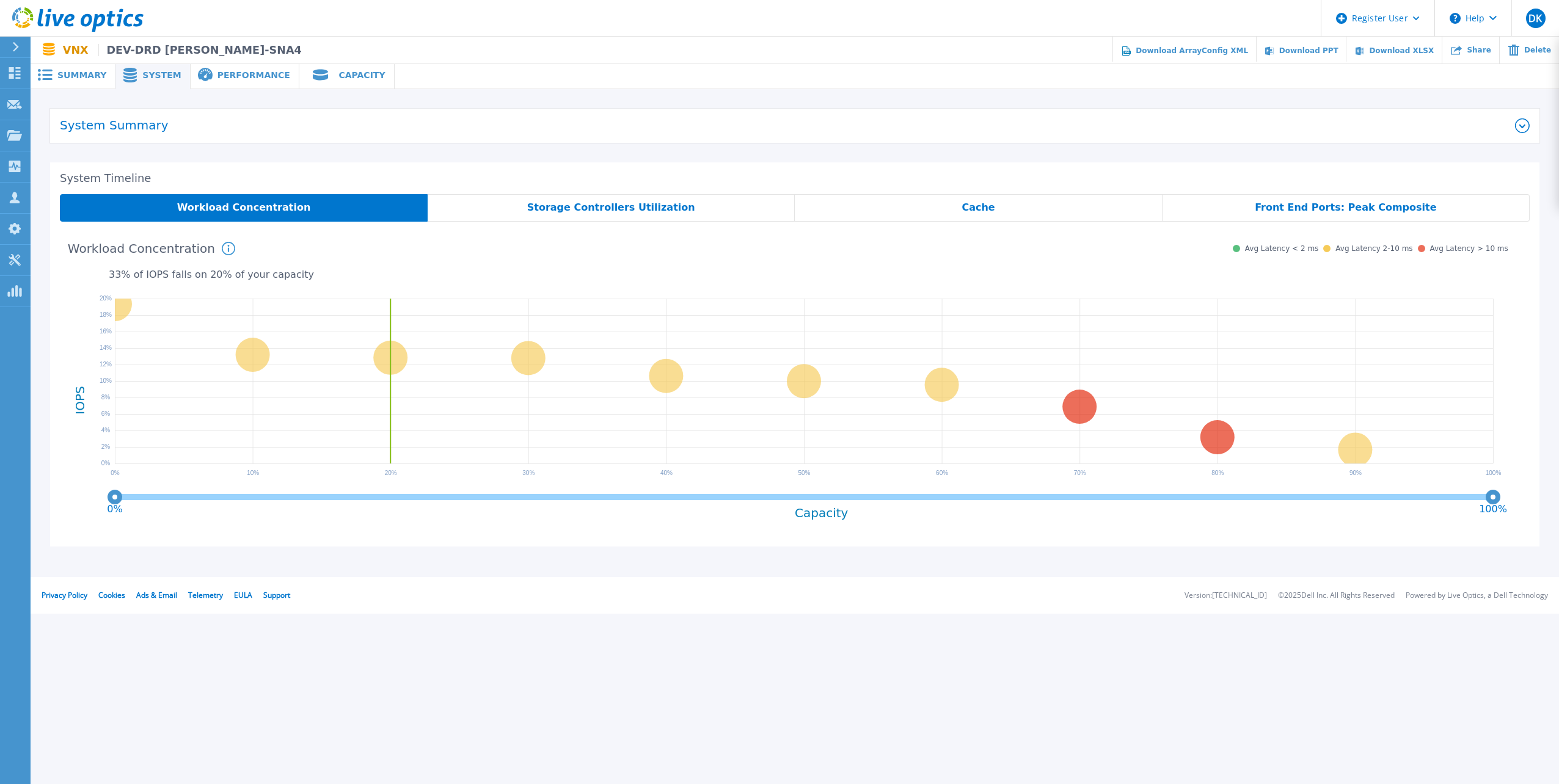
click at [237, 74] on span "Performance" at bounding box center [253, 75] width 73 height 9
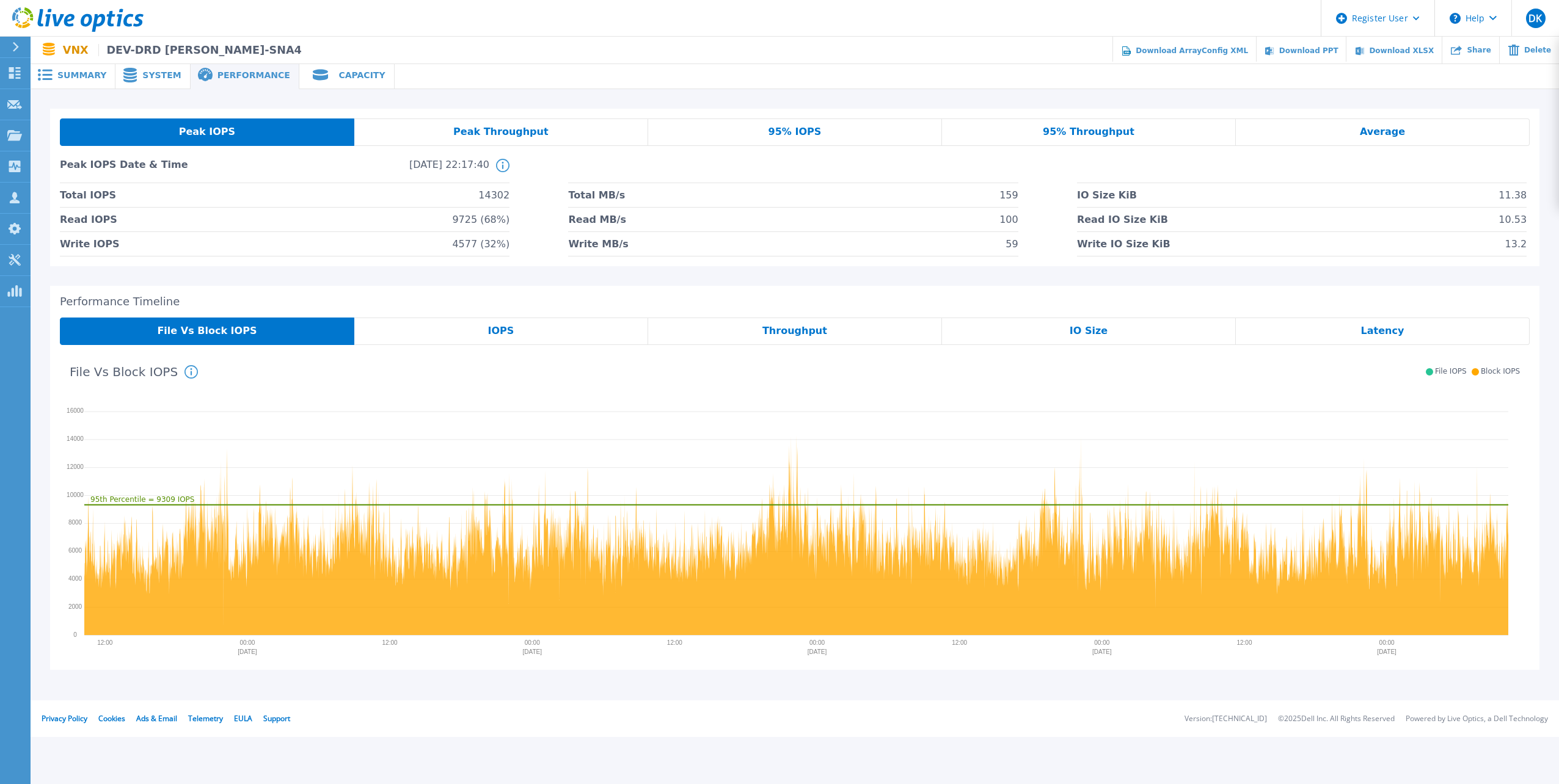
click at [790, 133] on span "95% IOPS" at bounding box center [795, 132] width 53 height 10
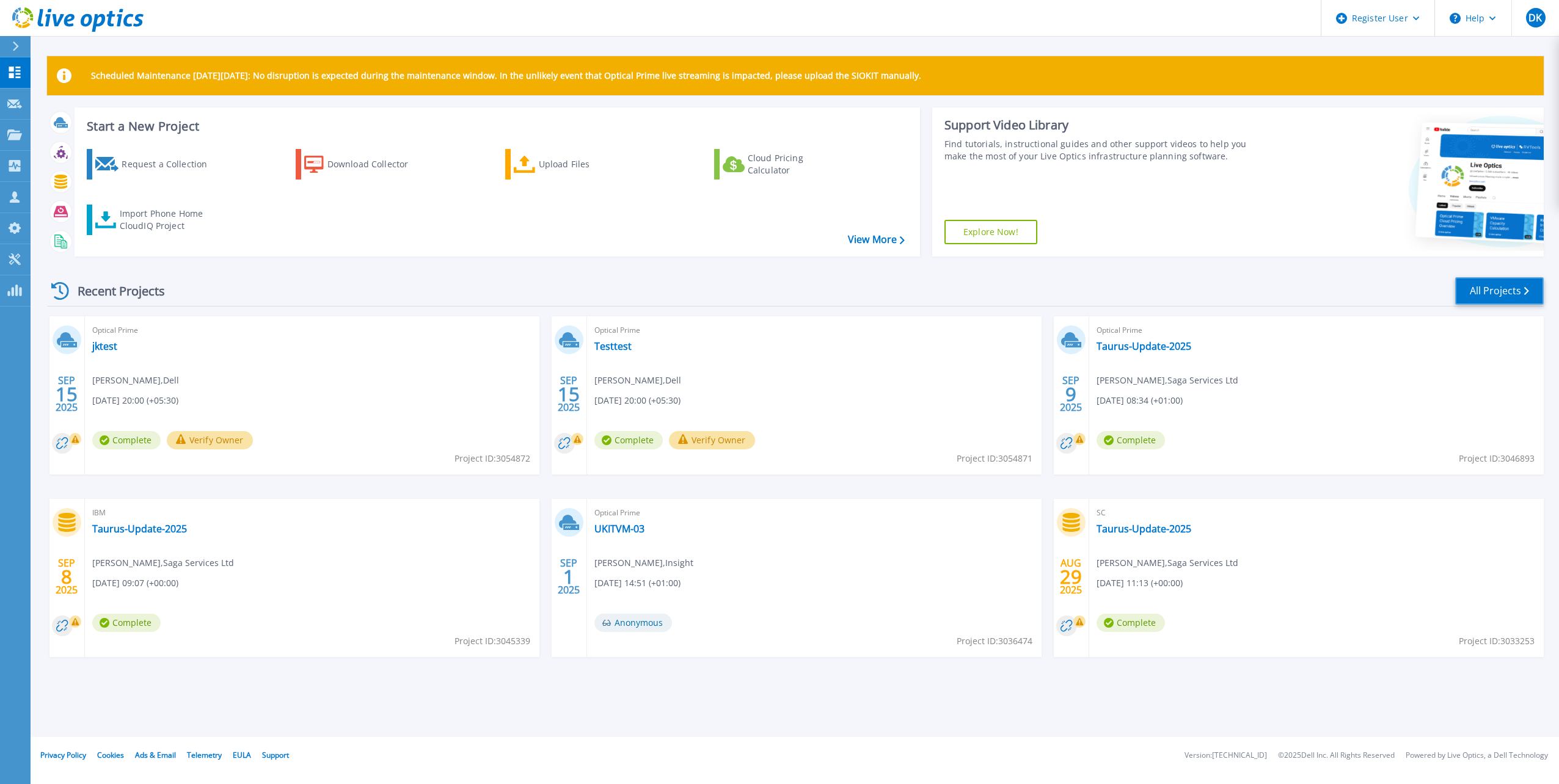
click at [1476, 293] on link "All Projects" at bounding box center [1499, 291] width 89 height 27
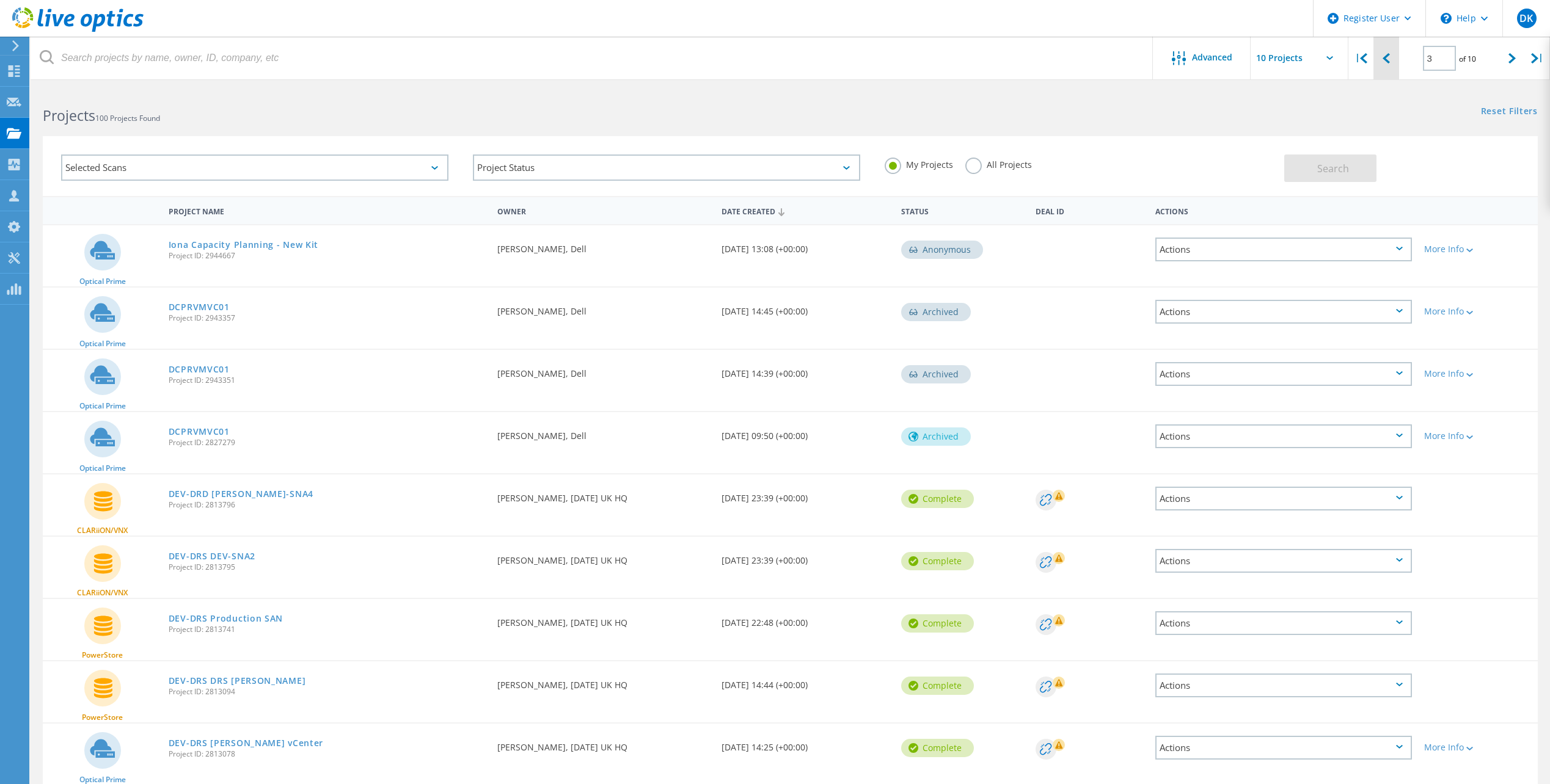
click at [1385, 61] on icon at bounding box center [1386, 59] width 7 height 11
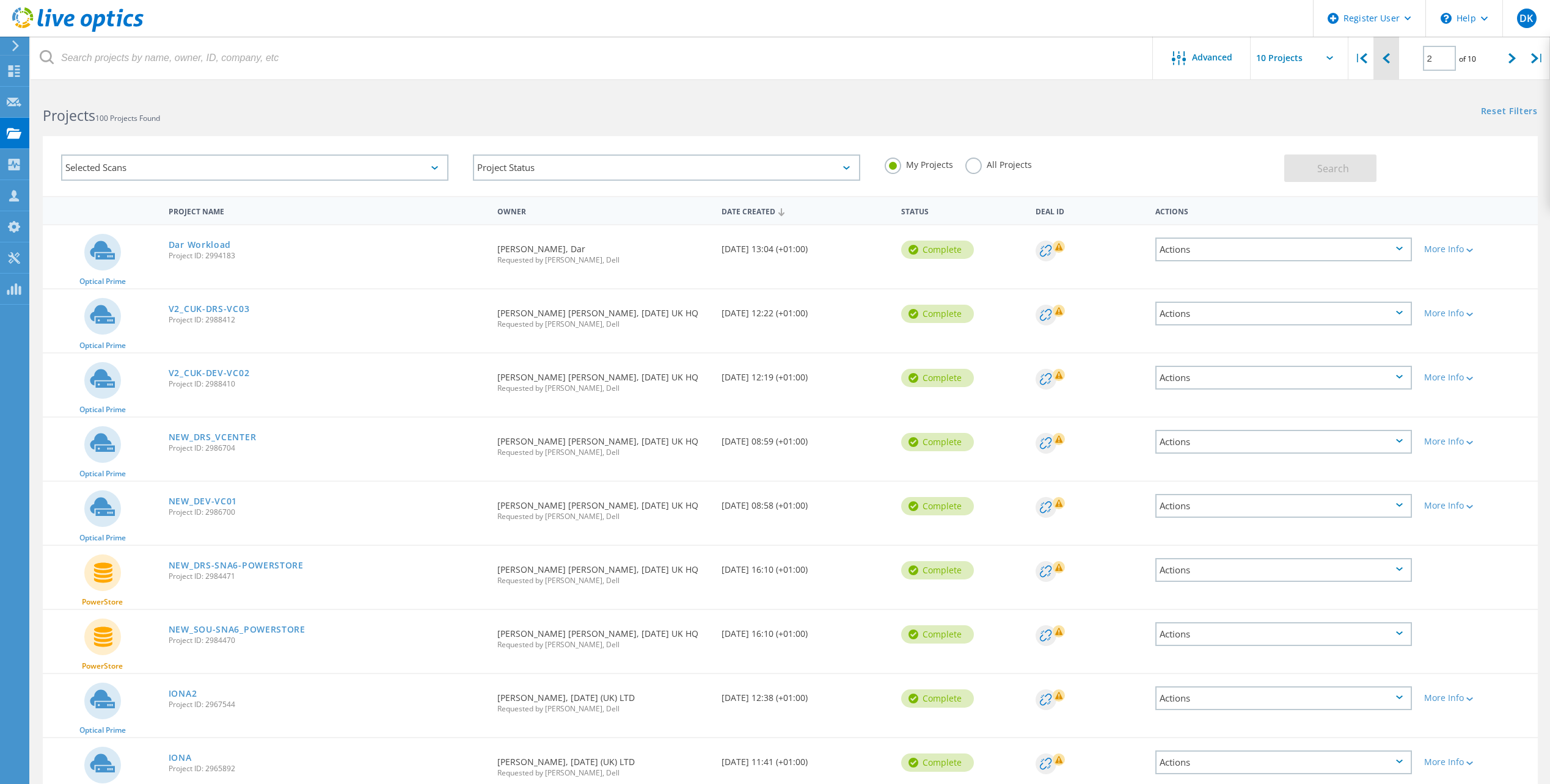
click at [1385, 61] on icon at bounding box center [1386, 59] width 7 height 11
type input "1"
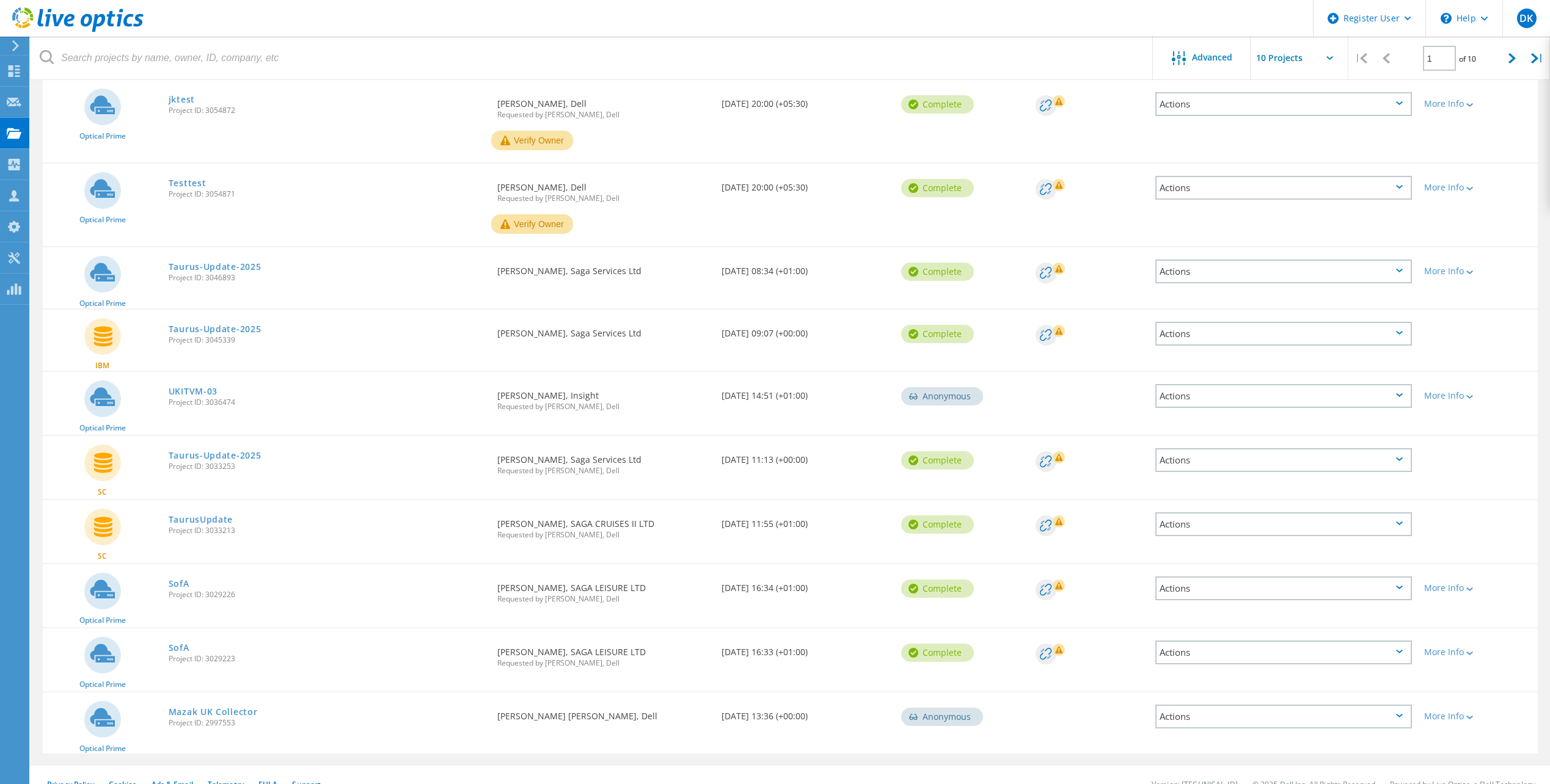
scroll to position [164, 0]
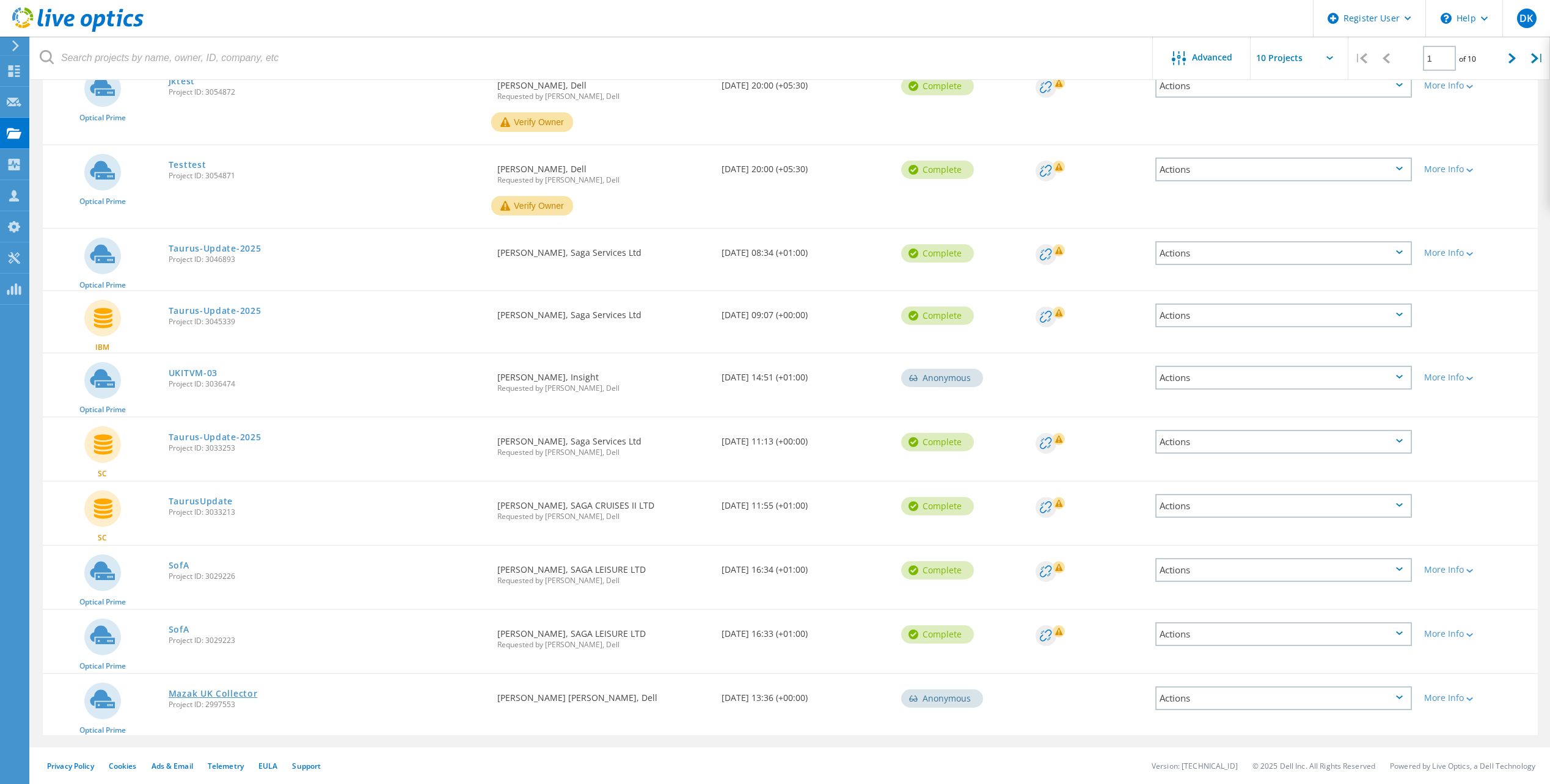
click at [236, 692] on link "Mazak UK Collector" at bounding box center [213, 693] width 89 height 9
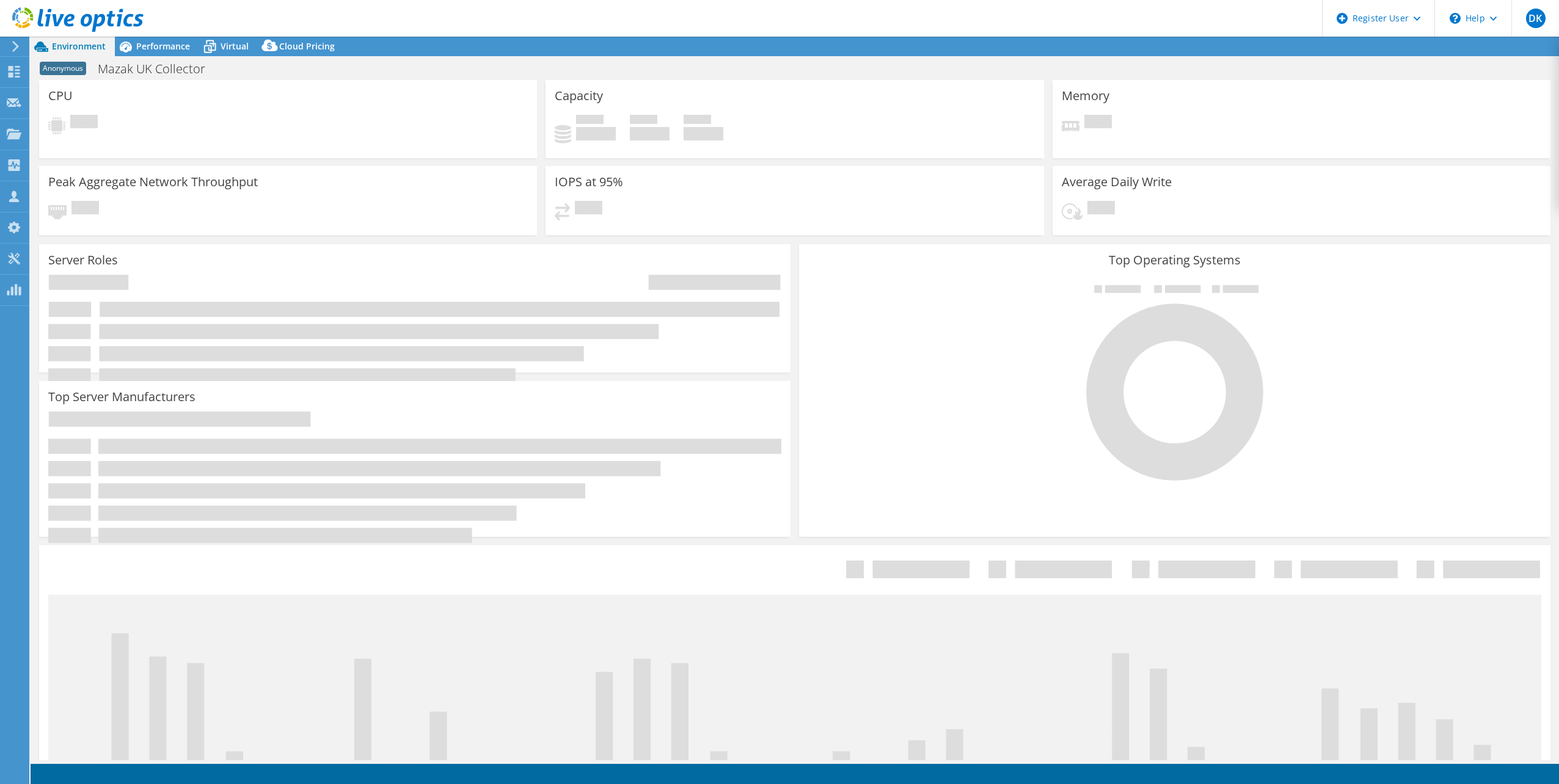
select select "EULondon"
select select "GBP"
